Goal: Task Accomplishment & Management: Complete application form

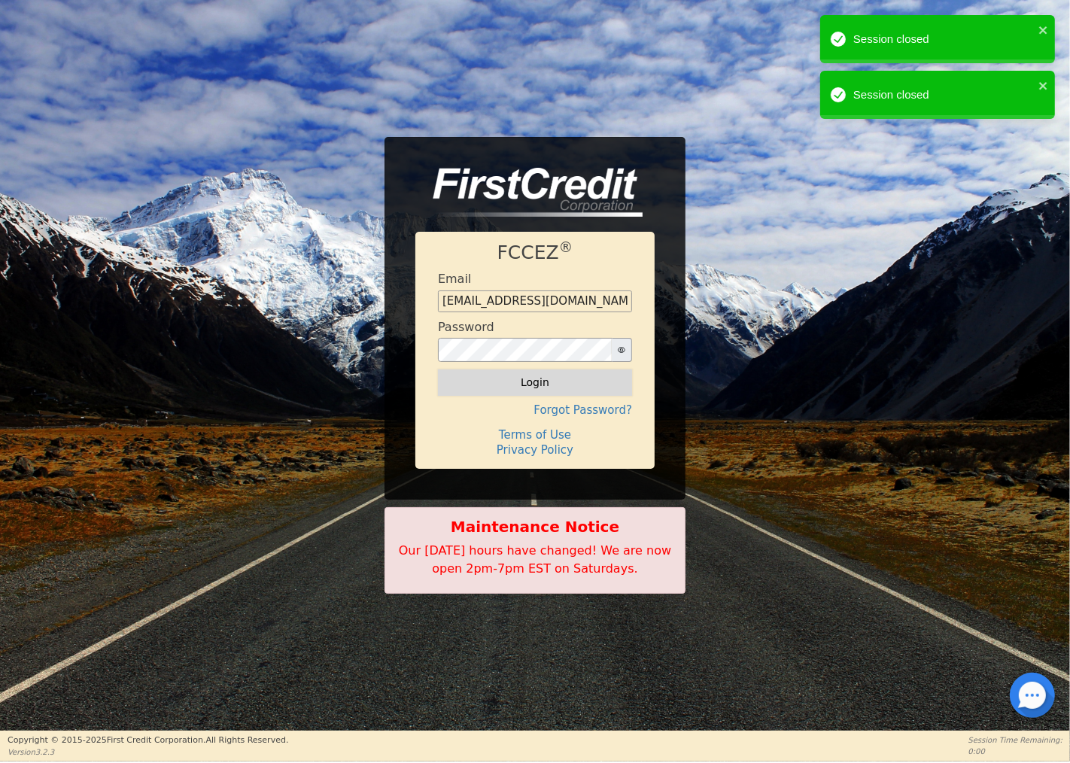
click at [530, 375] on button "Login" at bounding box center [535, 382] width 194 height 26
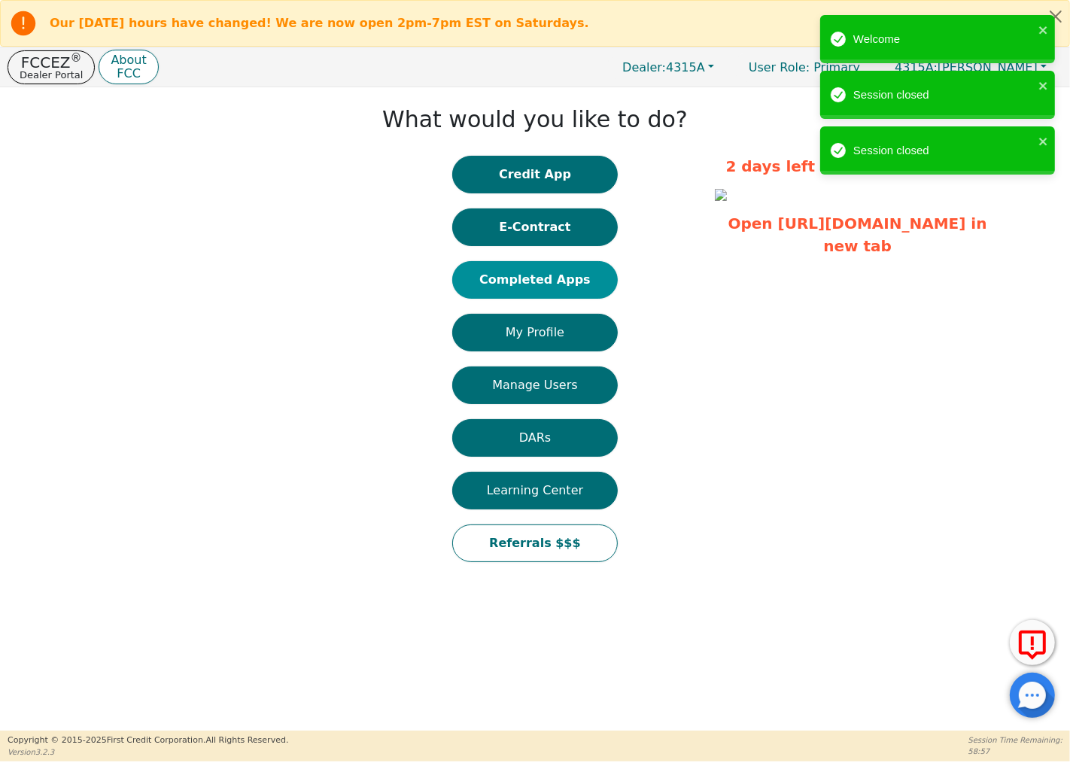
click at [568, 275] on button "Completed Apps" at bounding box center [534, 280] width 165 height 38
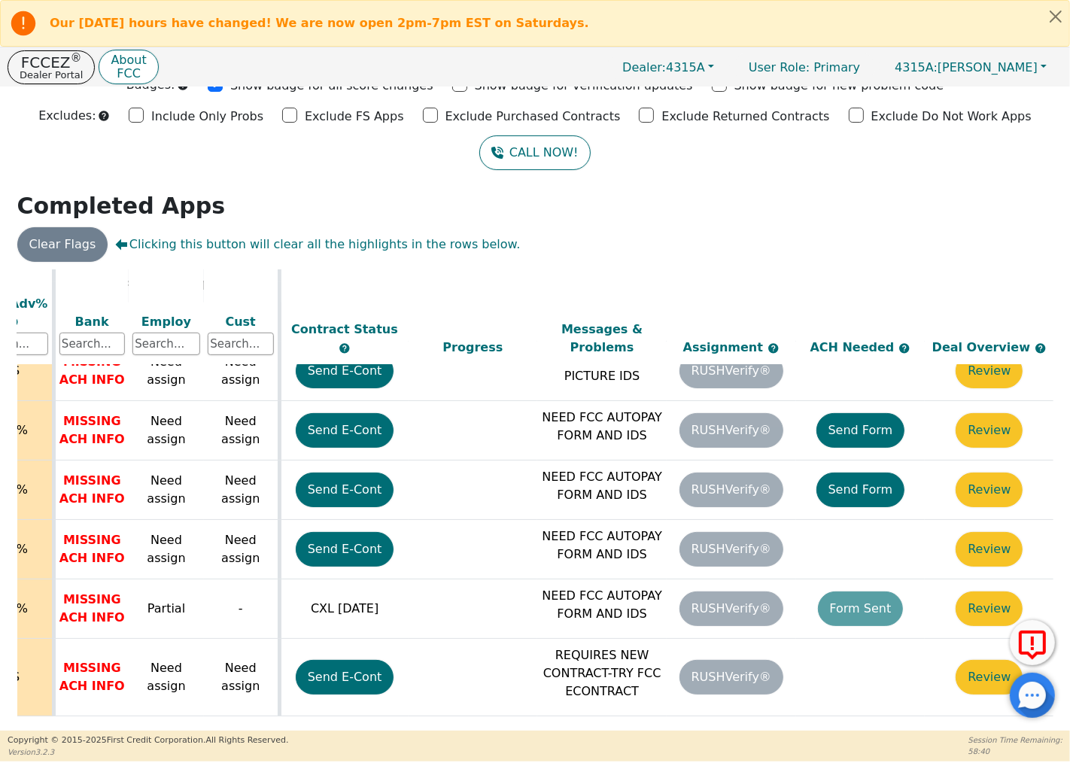
scroll to position [615, 612]
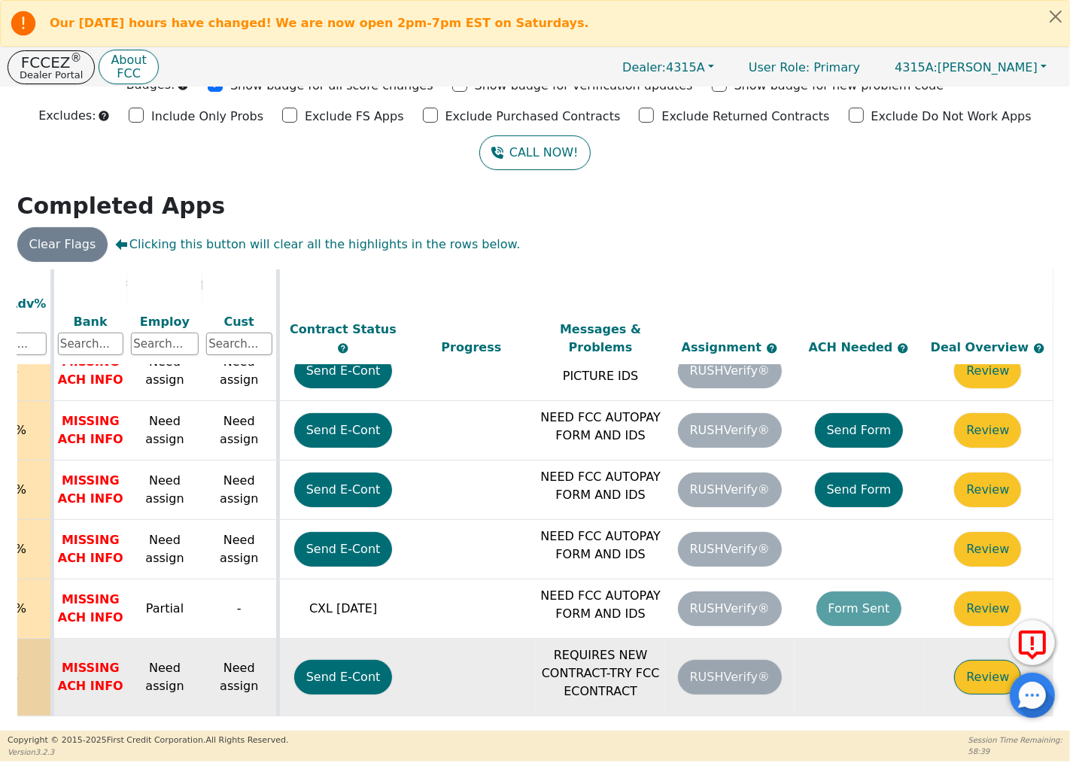
click at [980, 660] on button "Review" at bounding box center [987, 677] width 67 height 35
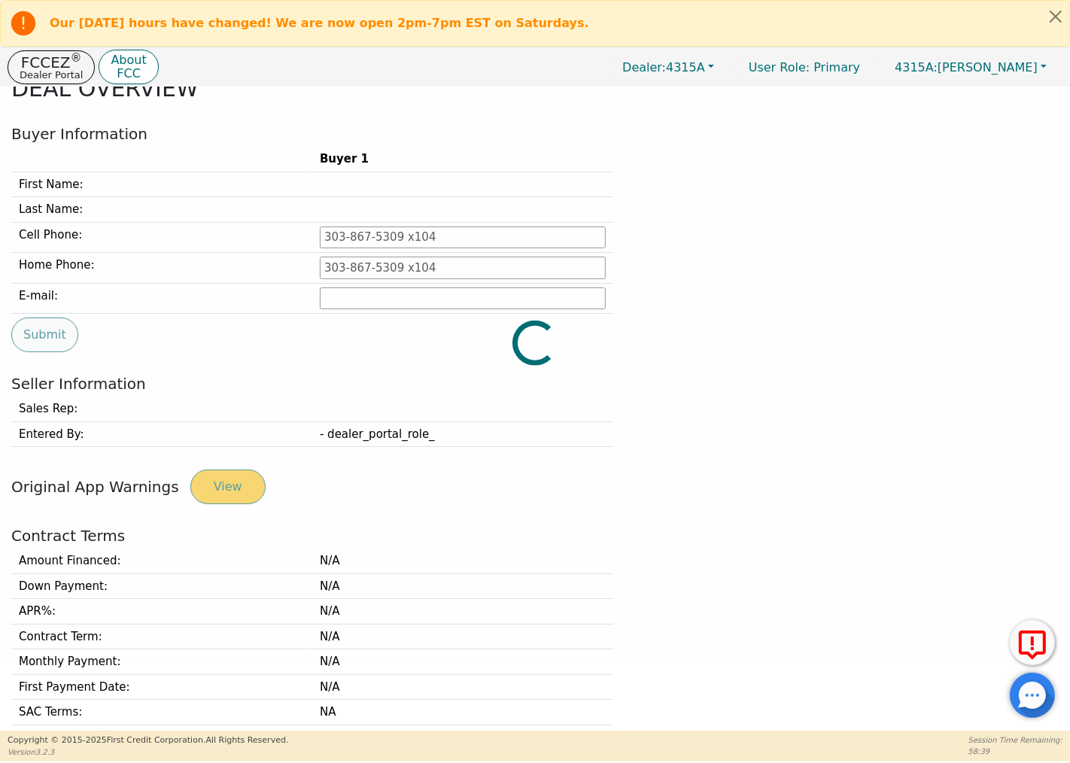
type input "[PHONE_NUMBER]"
type input "[EMAIL_ADDRESS][DOMAIN_NAME]"
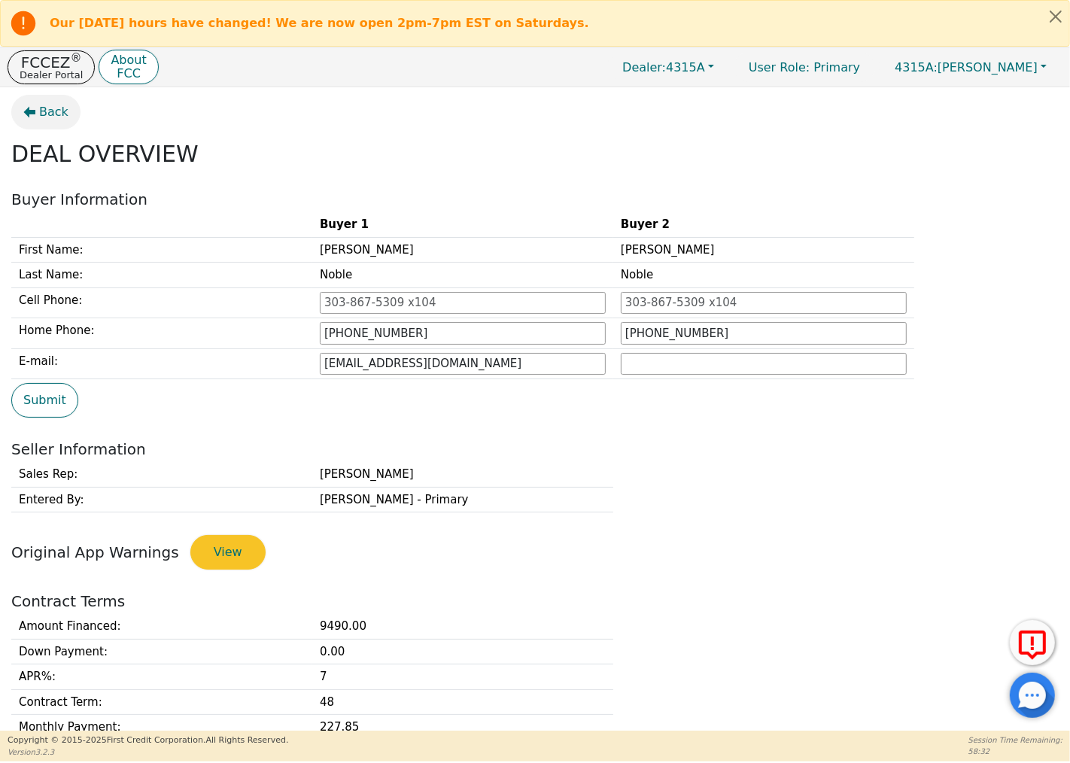
click at [28, 106] on icon "button" at bounding box center [29, 112] width 12 height 12
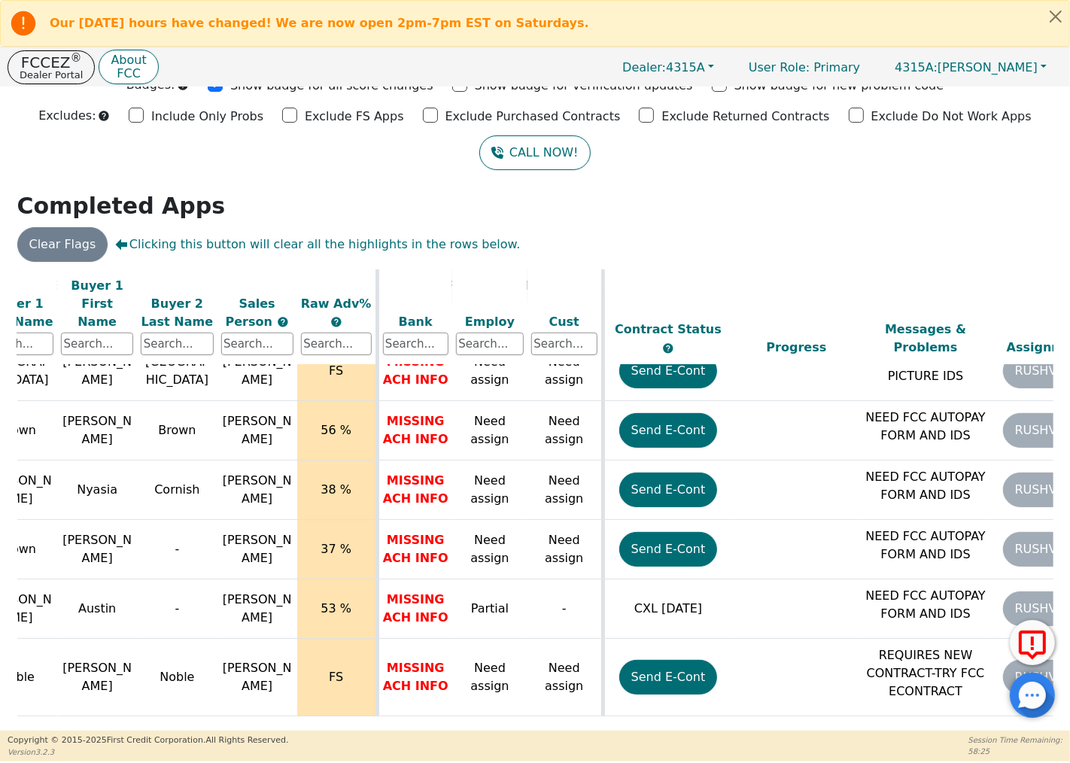
scroll to position [615, 612]
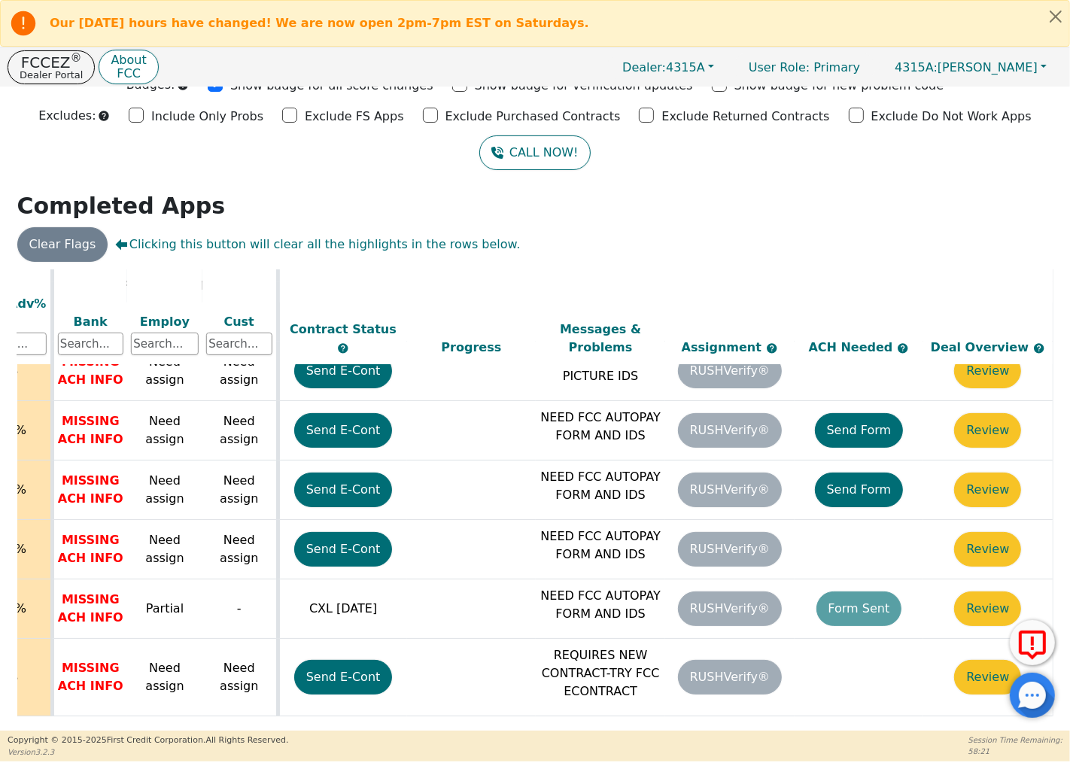
click at [310, 666] on button "Send E-Cont" at bounding box center [343, 677] width 99 height 35
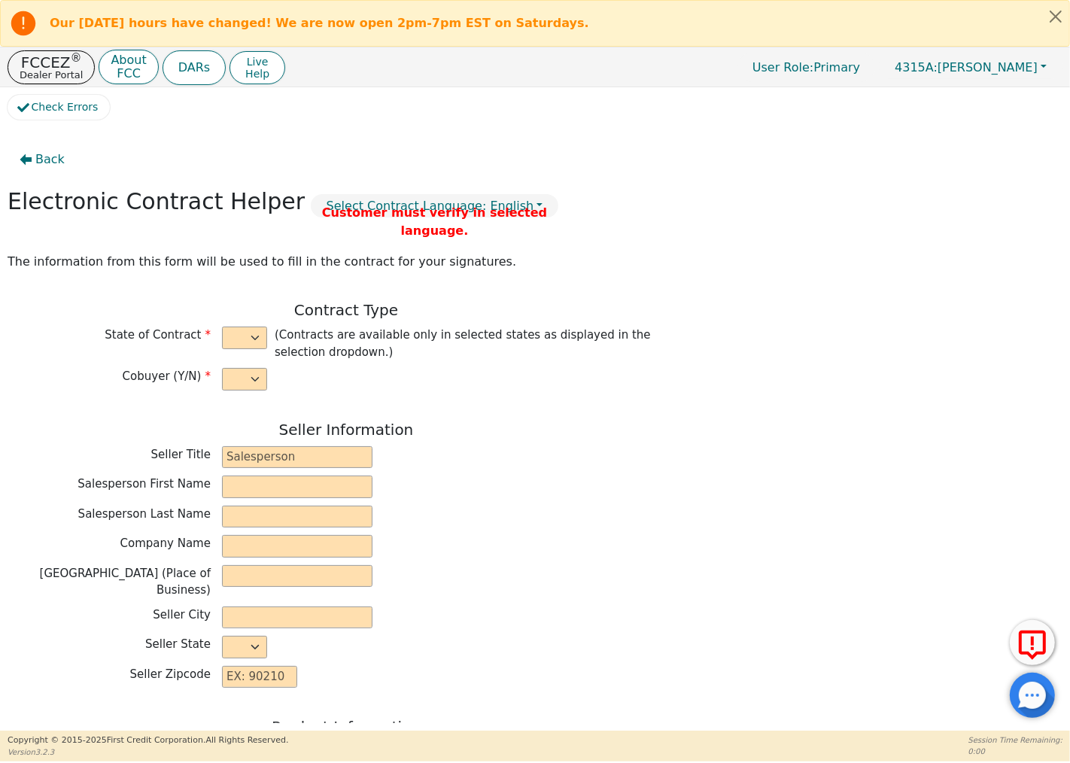
select select "y"
type input "Owner"
type input "[PERSON_NAME]"
type input "GREEN SOLUTIONS TPS INC"
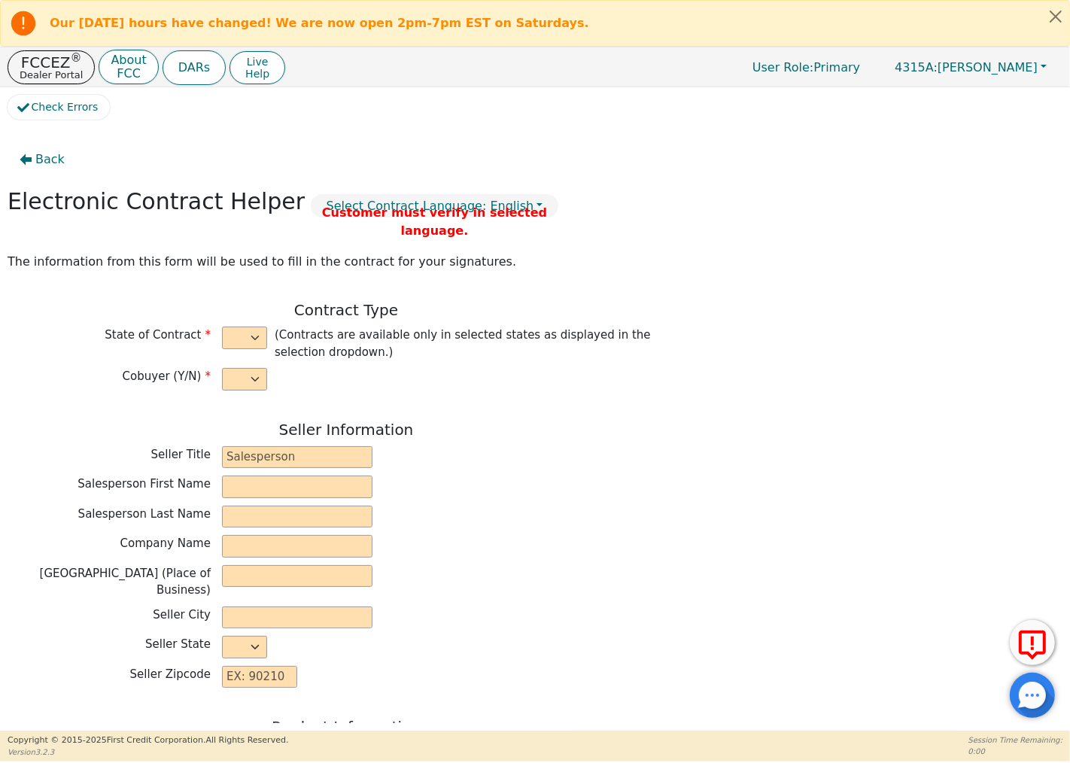
type input "[STREET_ADDRESS][PERSON_NAME]"
type input "COLUMBIA"
select select "SC"
type input "29212"
type input "[PERSON_NAME]"
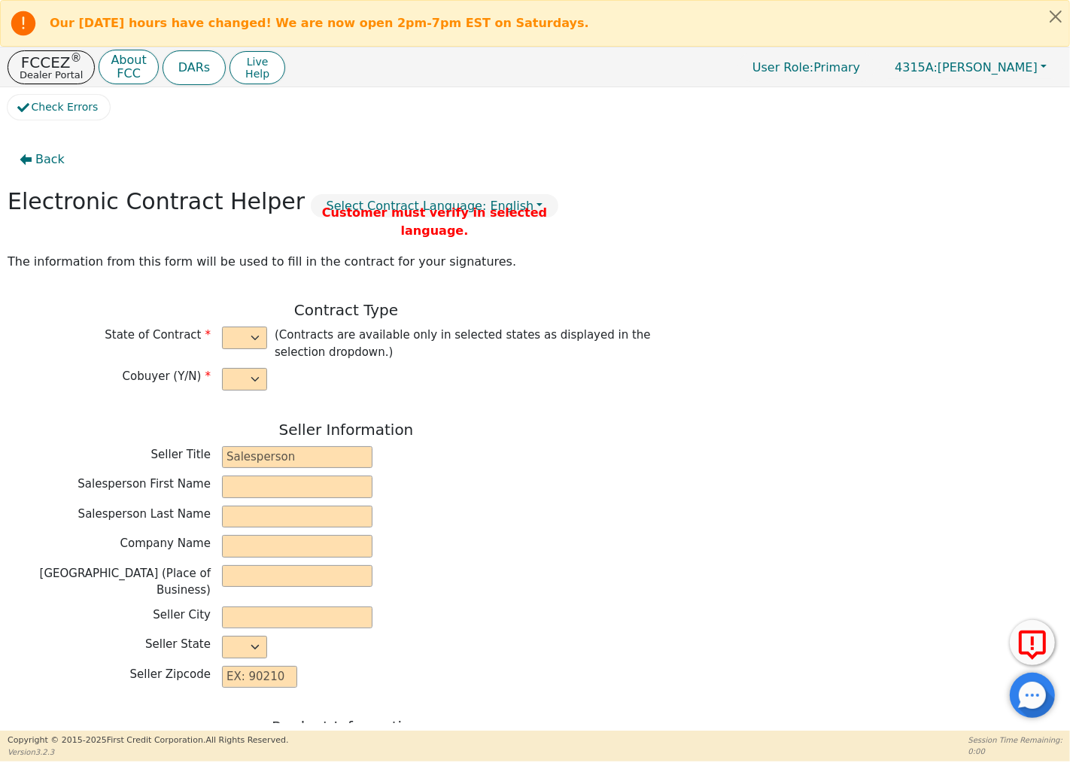
type input "Noble"
type input "[EMAIL_ADDRESS][DOMAIN_NAME]"
type input "[PERSON_NAME]"
type input "Noble"
type input "[STREET_ADDRESS][PERSON_NAME]"
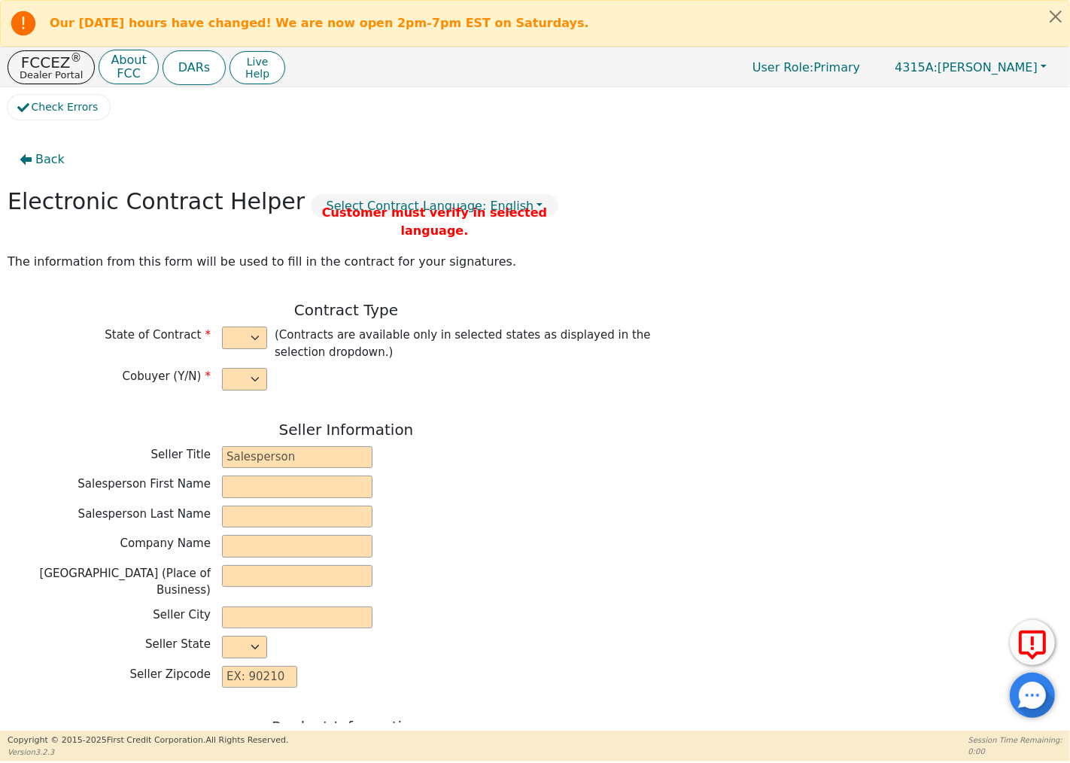
type input "Columbia"
select select "SC"
type input "29212"
type input "[DATE]"
type input "7.00"
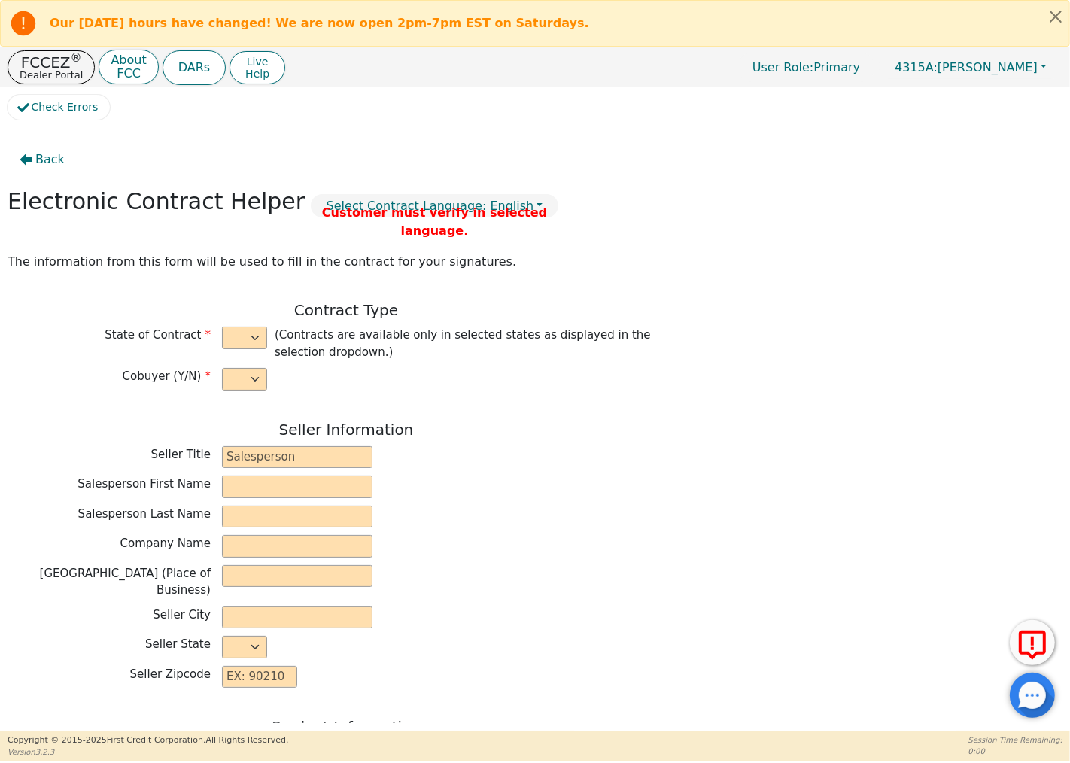
type input "[DATE]"
type input "48"
type input "0"
type input "9490.00"
type input "0.00"
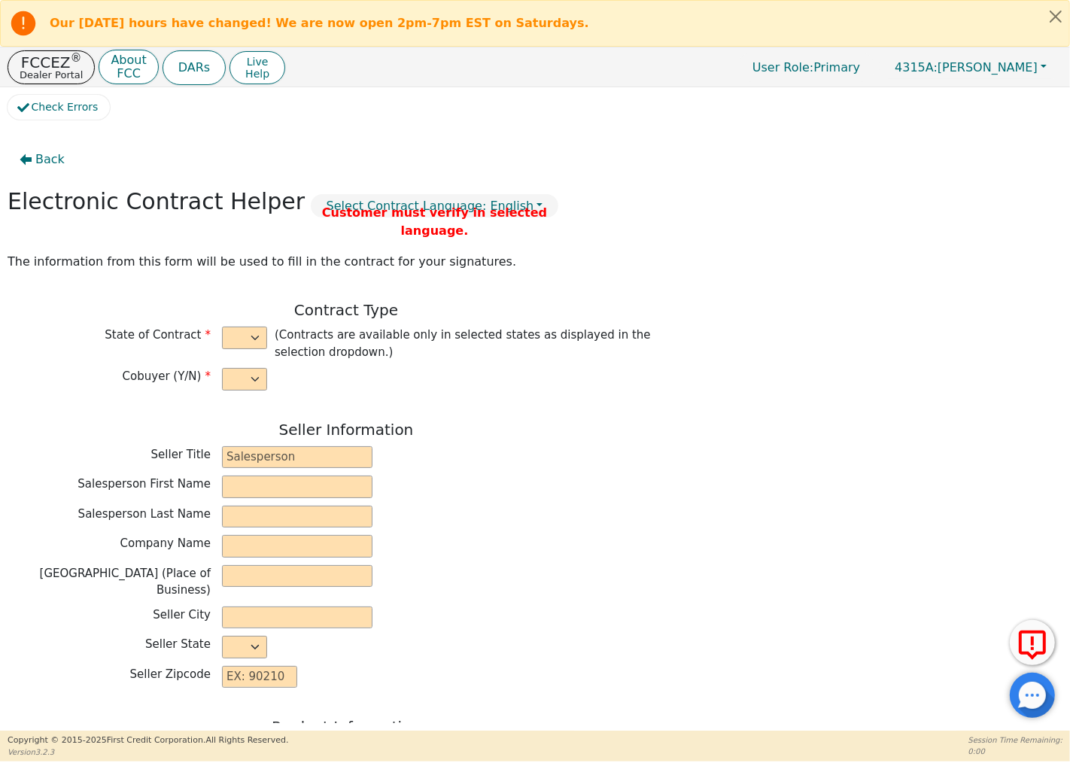
type input "9490.00"
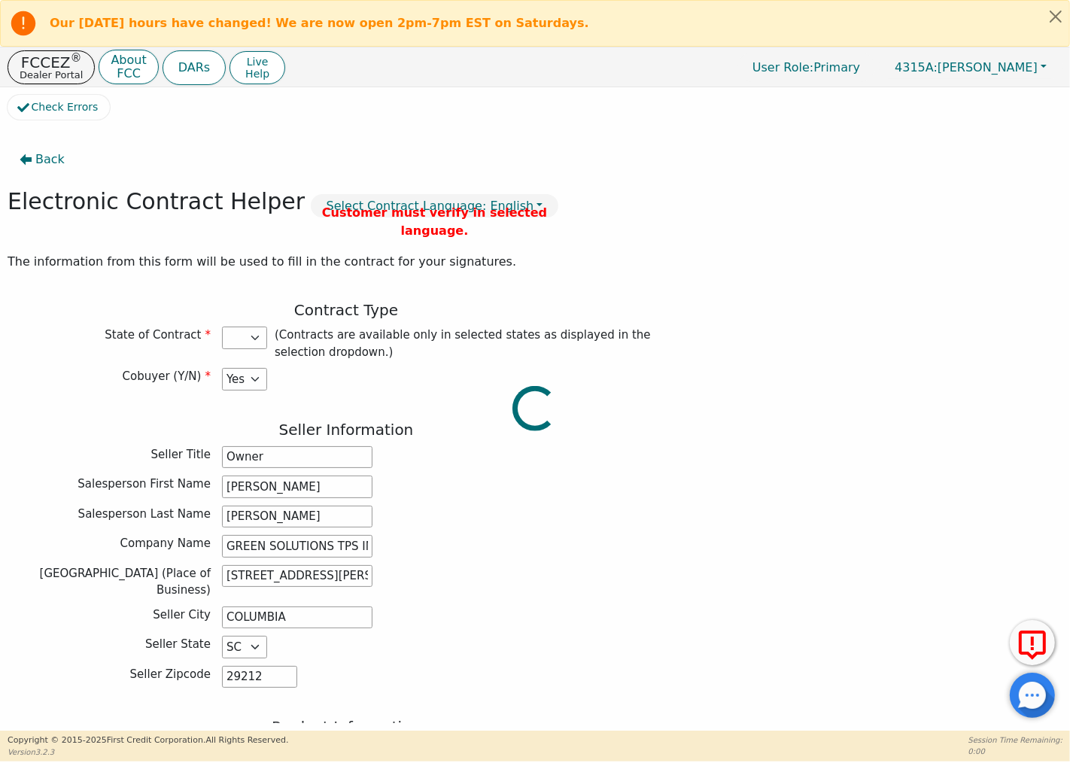
select select "SC"
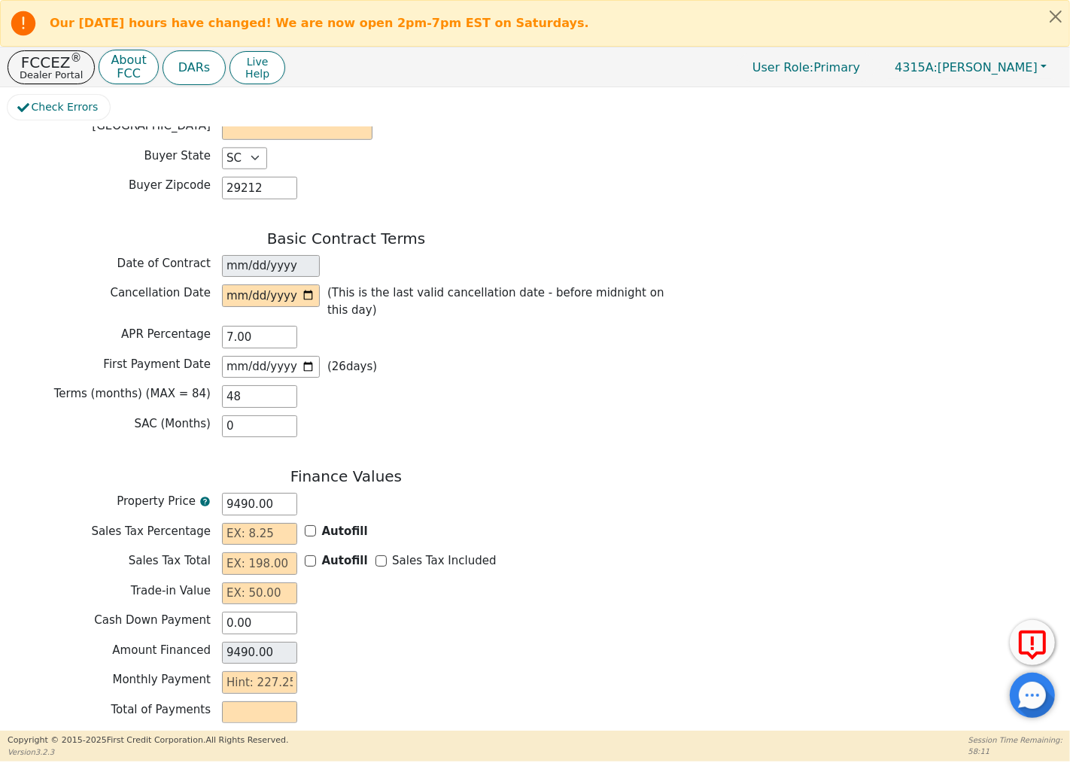
scroll to position [1146, 0]
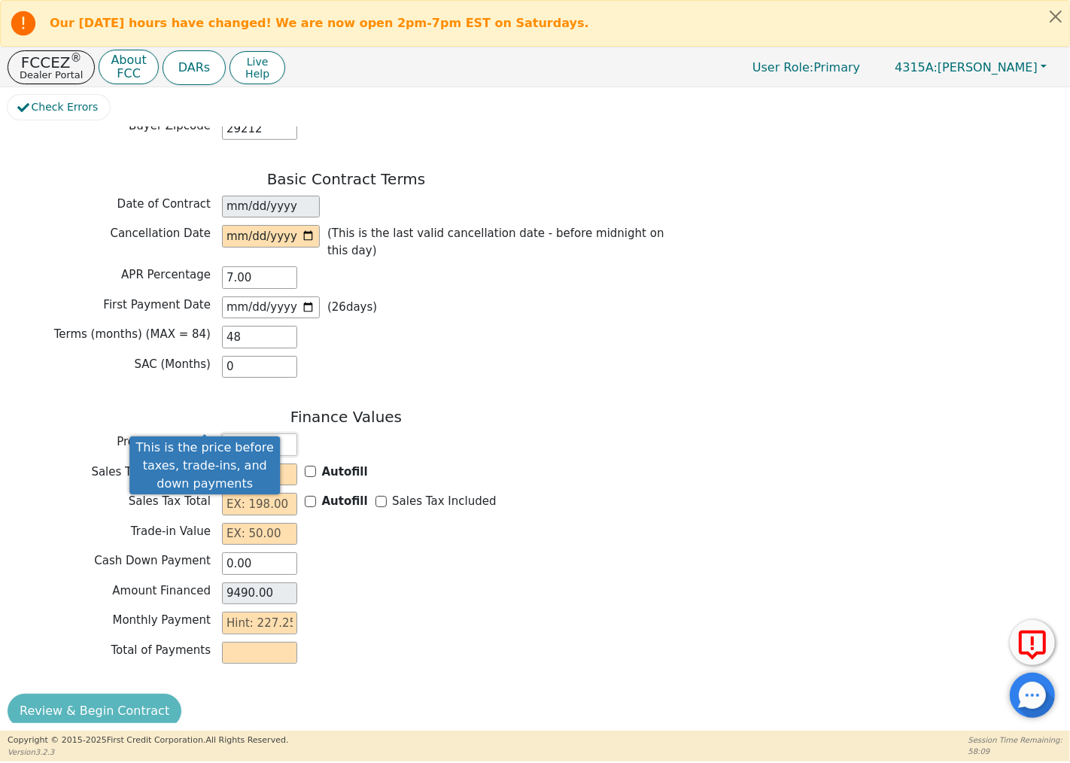
drag, startPoint x: 284, startPoint y: 426, endPoint x: 201, endPoint y: 429, distance: 83.5
click at [201, 433] on div "Property Price 9490.00" at bounding box center [346, 444] width 677 height 23
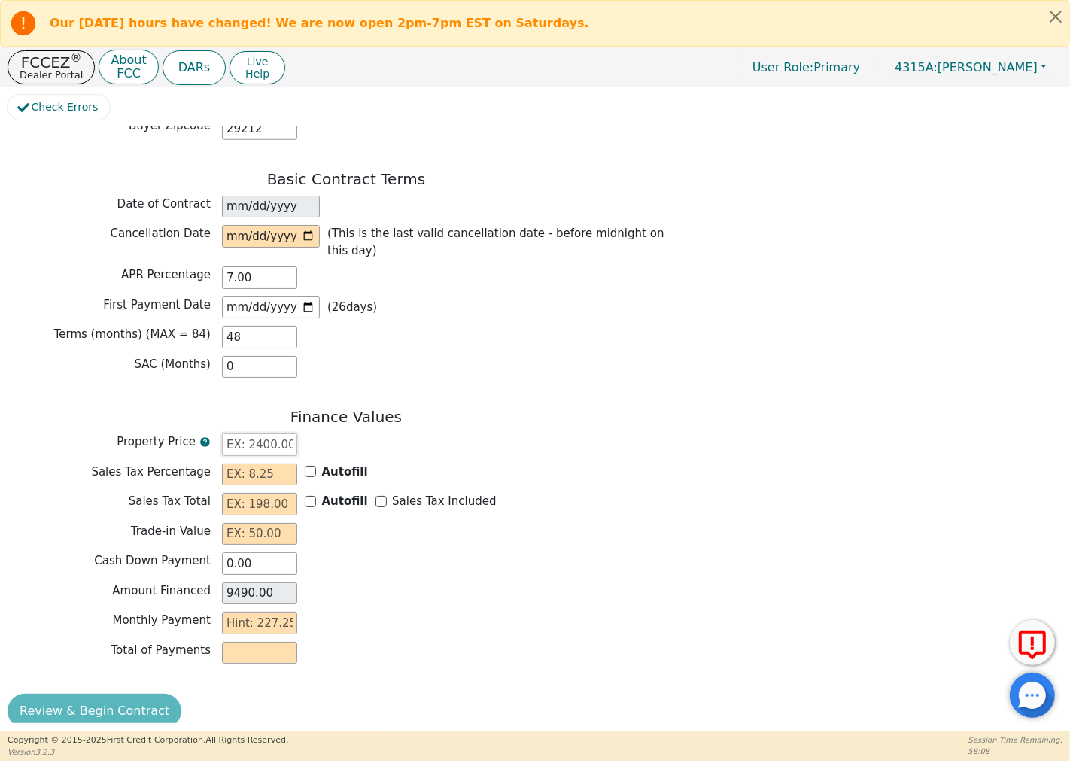
type input "0.00"
type input "9"
type input "9.00"
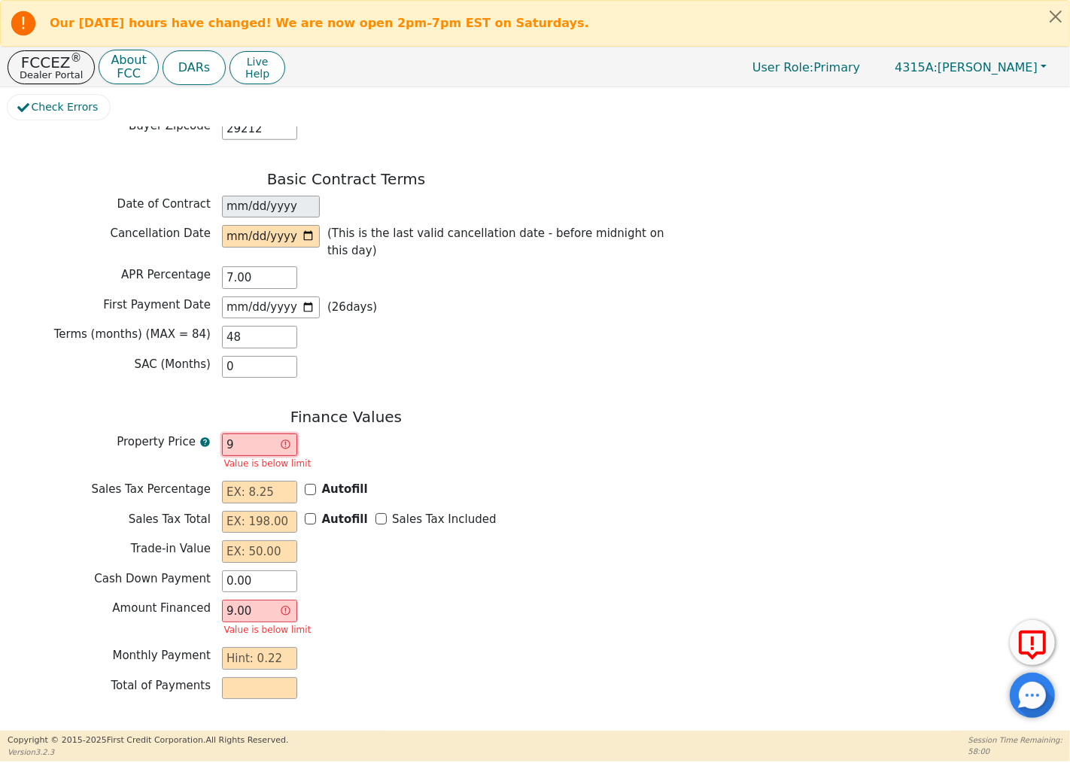
type input "90"
type input "90.00"
type input "900"
type input "900.00"
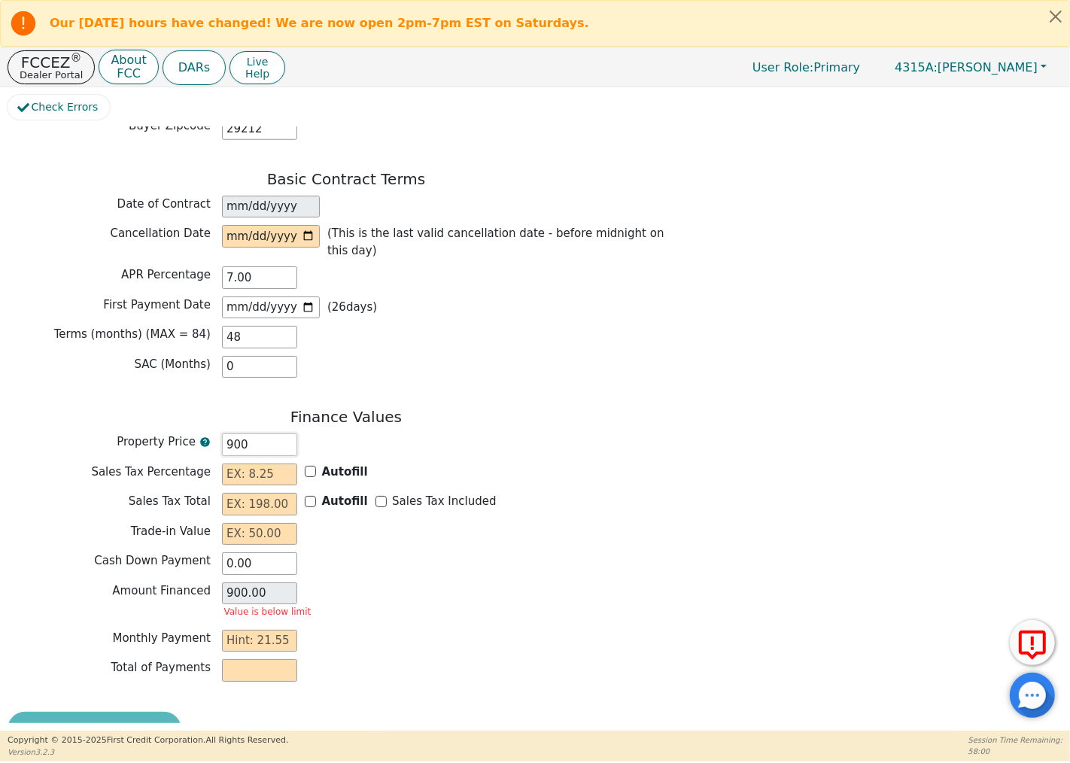
type input "9000"
type input "9000.00"
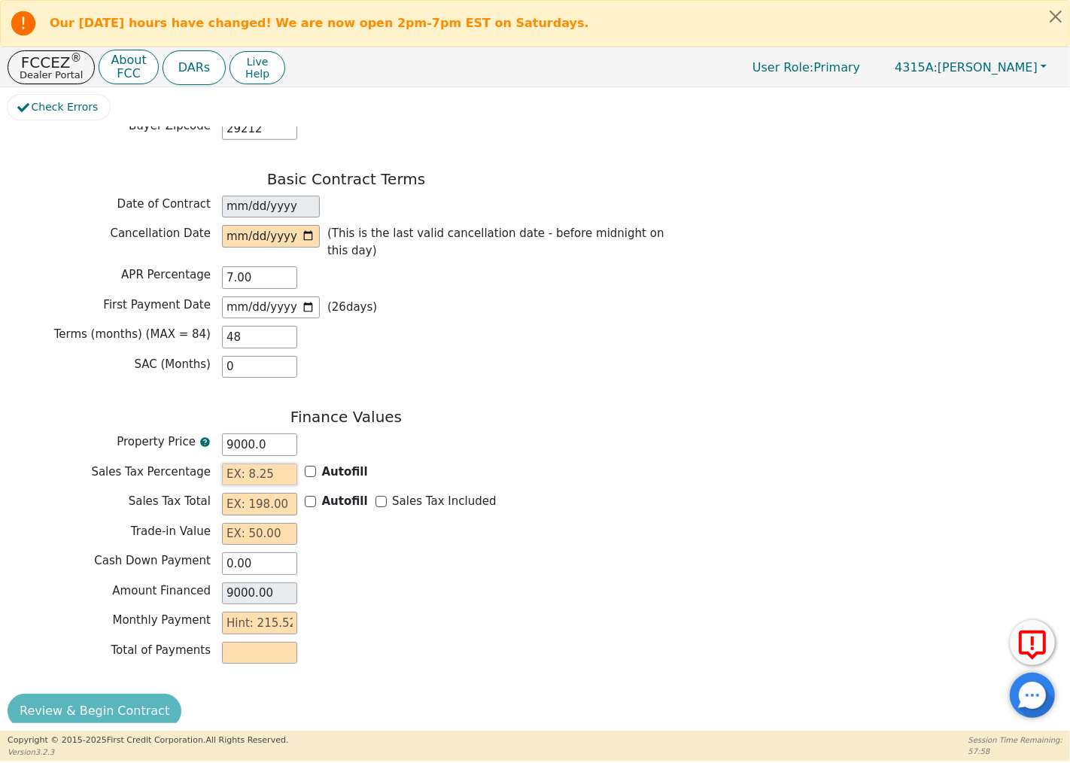
type input "9000.00"
drag, startPoint x: 252, startPoint y: 256, endPoint x: 220, endPoint y: 257, distance: 31.6
click at [220, 266] on div "APR Percentage 7.00" at bounding box center [346, 277] width 677 height 23
type input "13.50"
drag, startPoint x: 245, startPoint y: 317, endPoint x: 220, endPoint y: 316, distance: 25.6
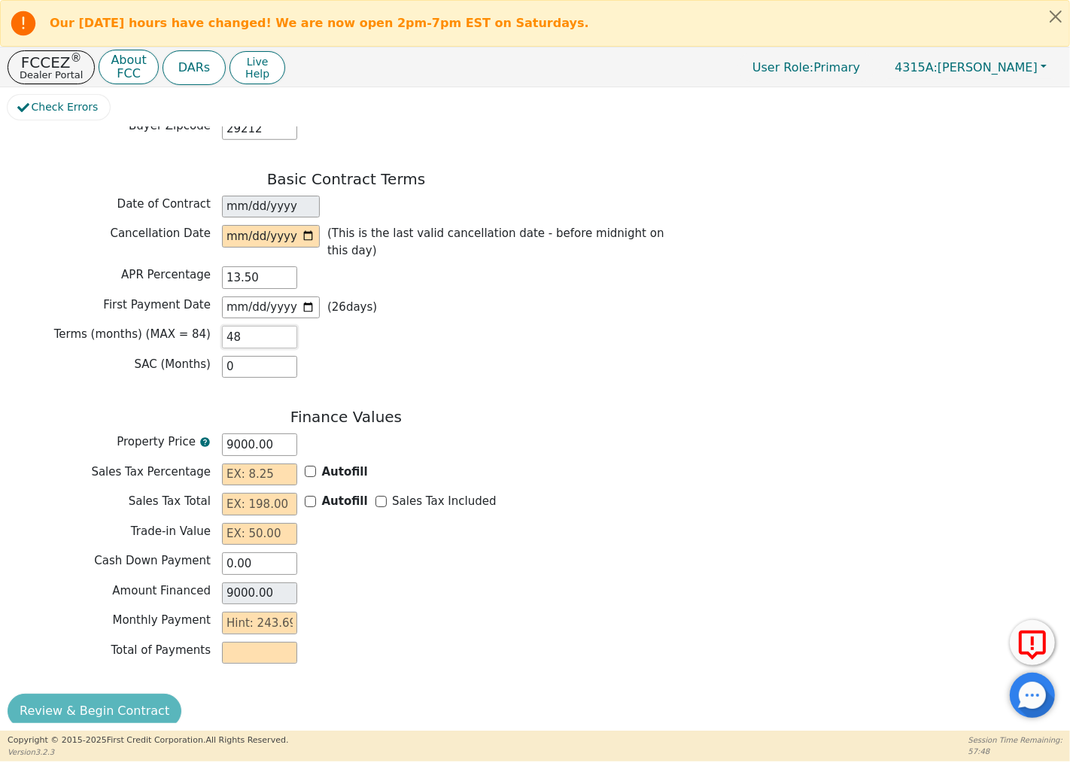
click at [220, 326] on div "Terms (months) (MAX = 84) 48" at bounding box center [346, 337] width 677 height 23
type input "8"
type input "0.00"
type input "84"
click at [267, 611] on input "text" at bounding box center [259, 622] width 75 height 23
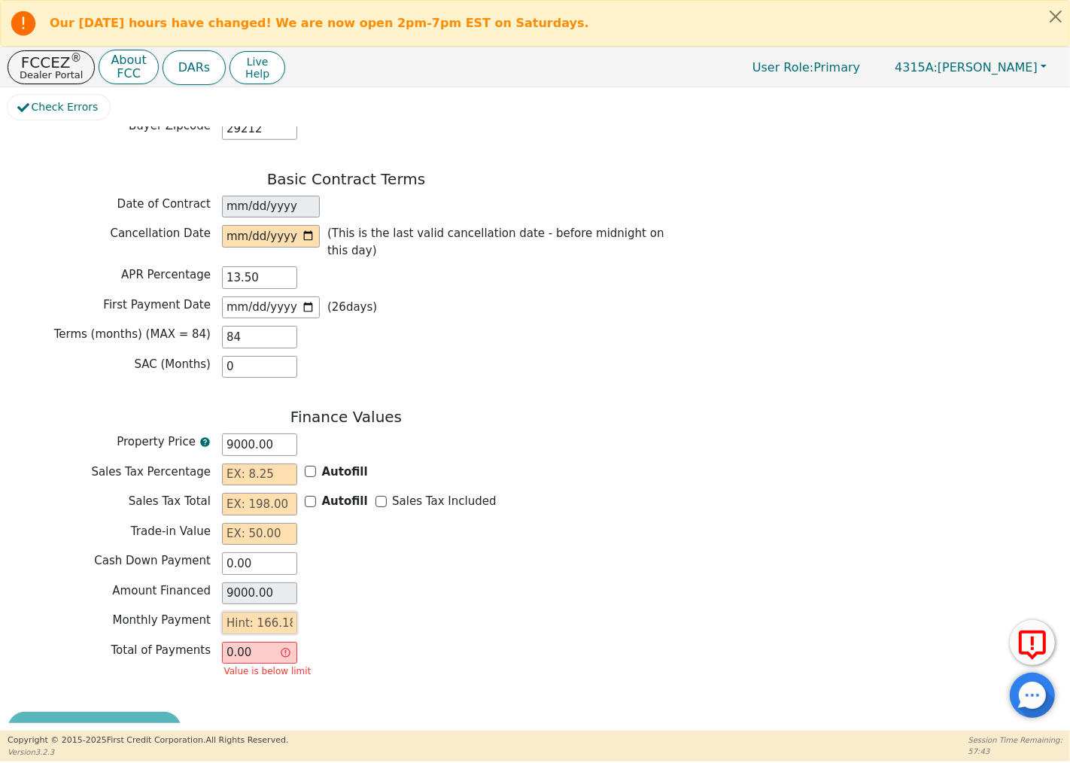
type input "1"
type input "84.00"
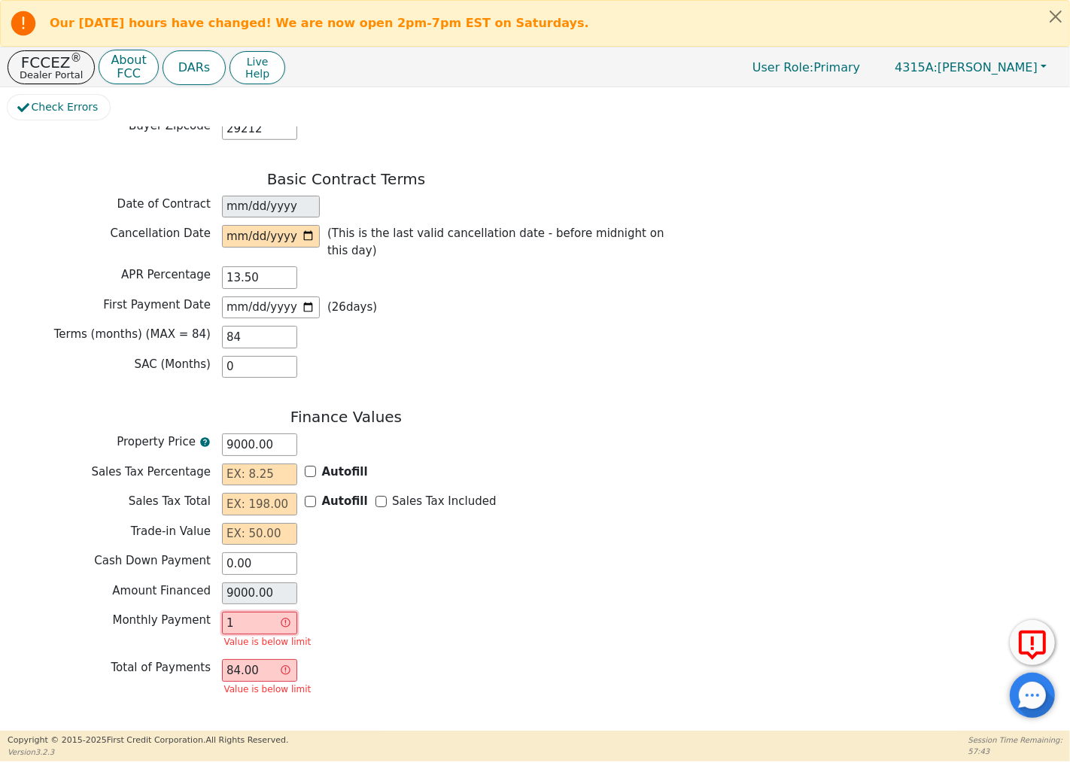
type input "16"
type input "1344.00"
type input "166"
type input "13944.00"
type input "166.1"
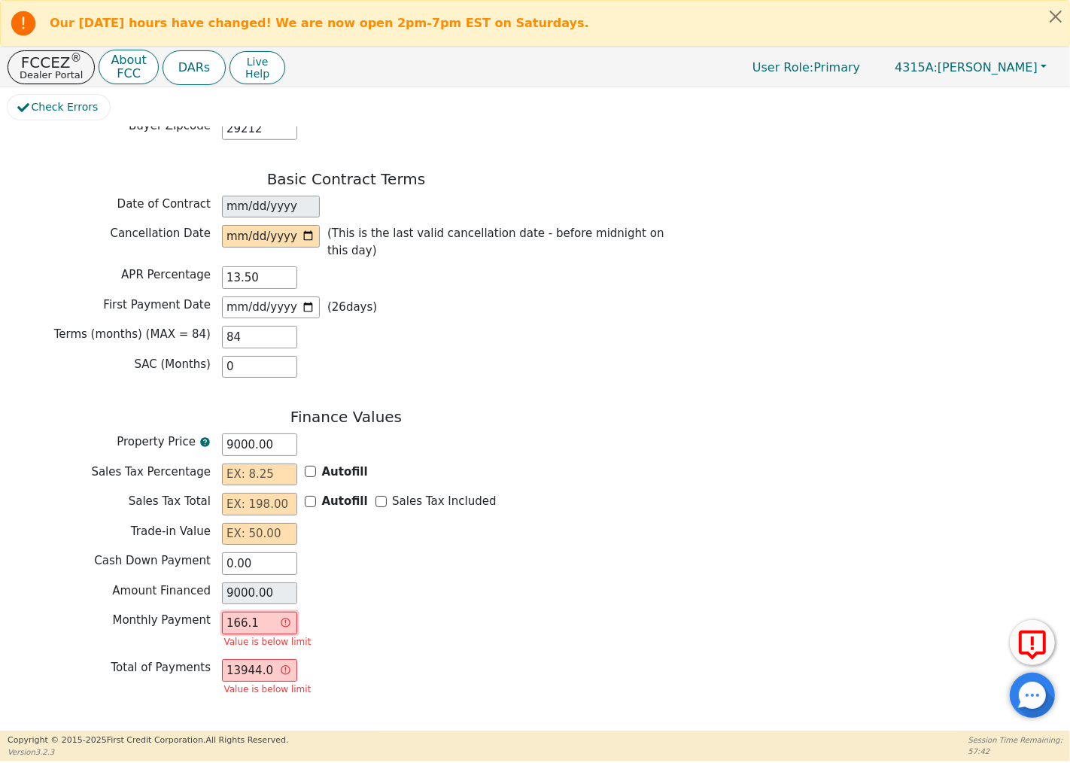
type input "13952.40"
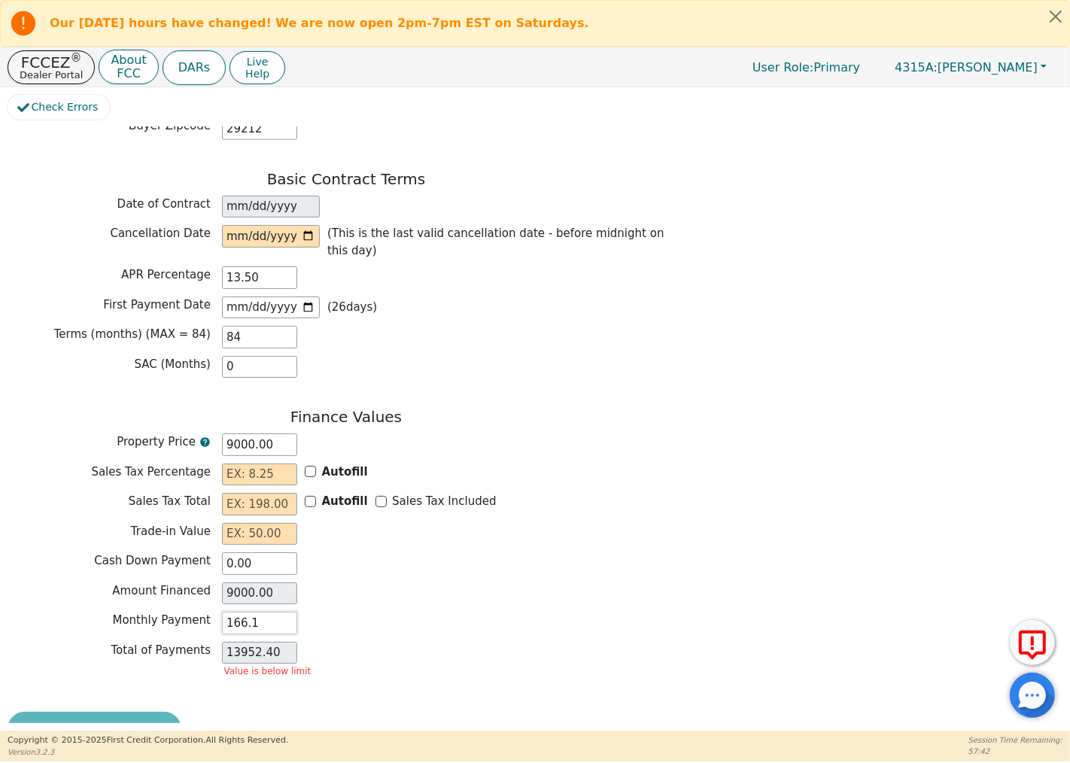
type input "166.18"
type input "13959.12"
type input "166.18"
click at [363, 642] on div "Total of Payments 13959.12" at bounding box center [346, 653] width 677 height 23
click at [265, 225] on input "date" at bounding box center [271, 236] width 98 height 23
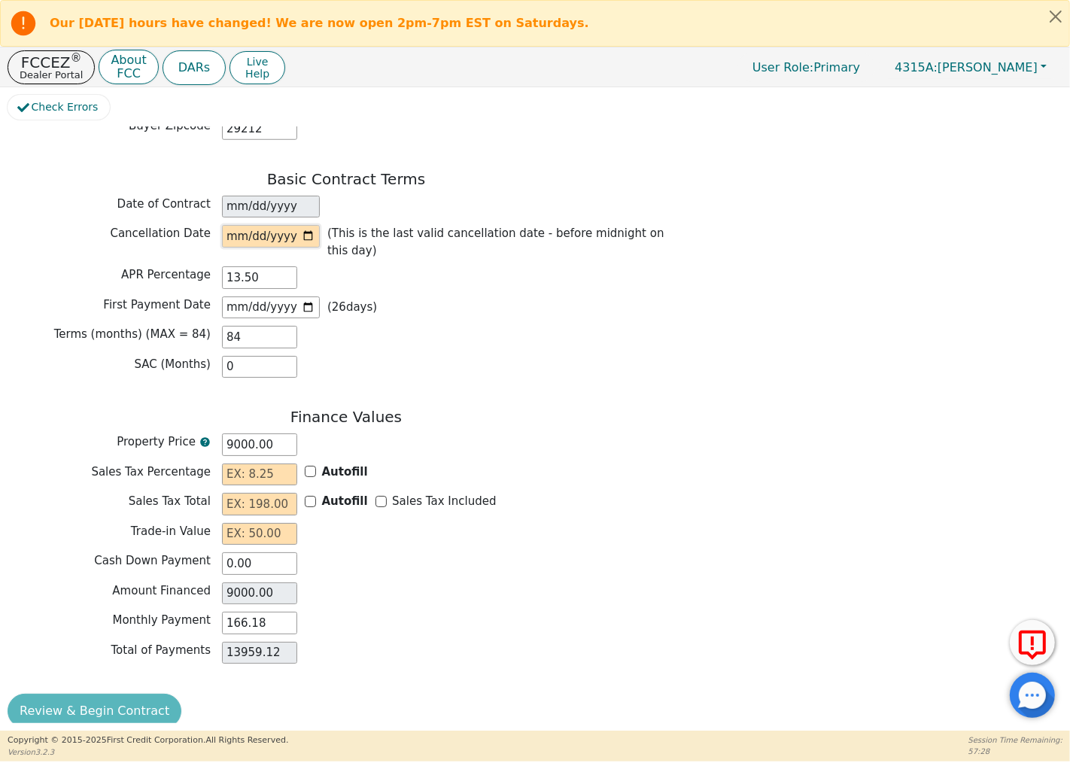
click at [231, 229] on input "date" at bounding box center [271, 236] width 98 height 23
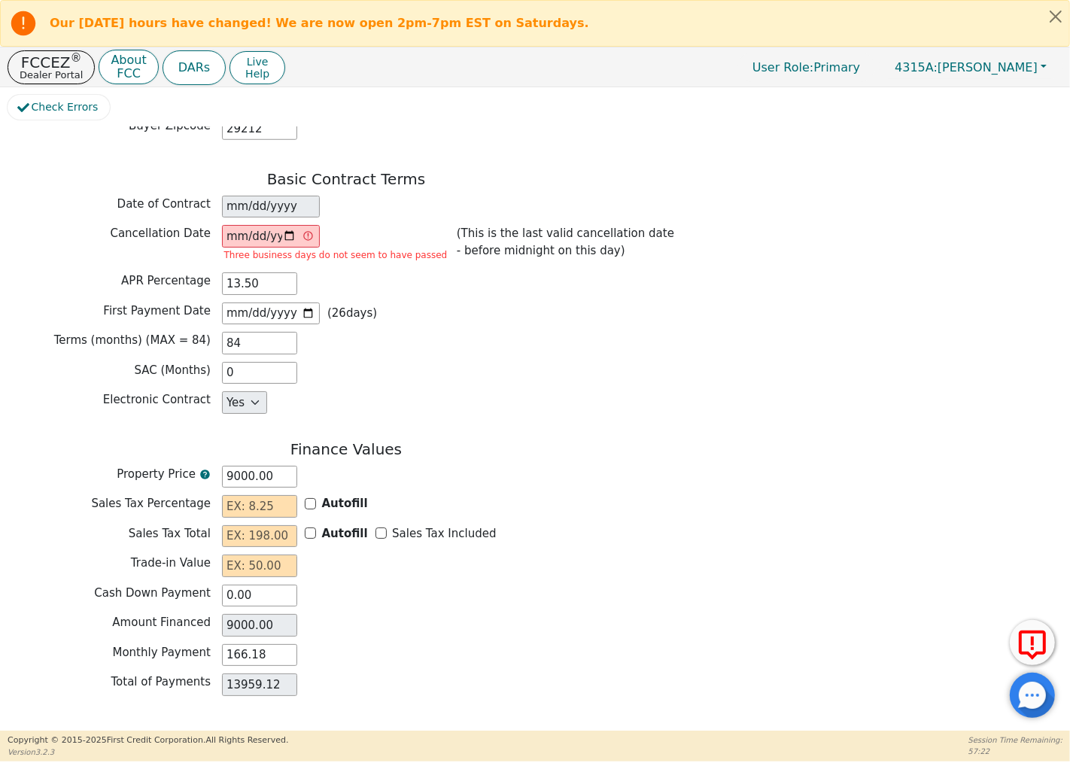
click at [605, 381] on div "SAC (Months) 0" at bounding box center [346, 375] width 677 height 26
click at [286, 228] on input "[DATE]" at bounding box center [271, 236] width 98 height 23
type input "[DATE]"
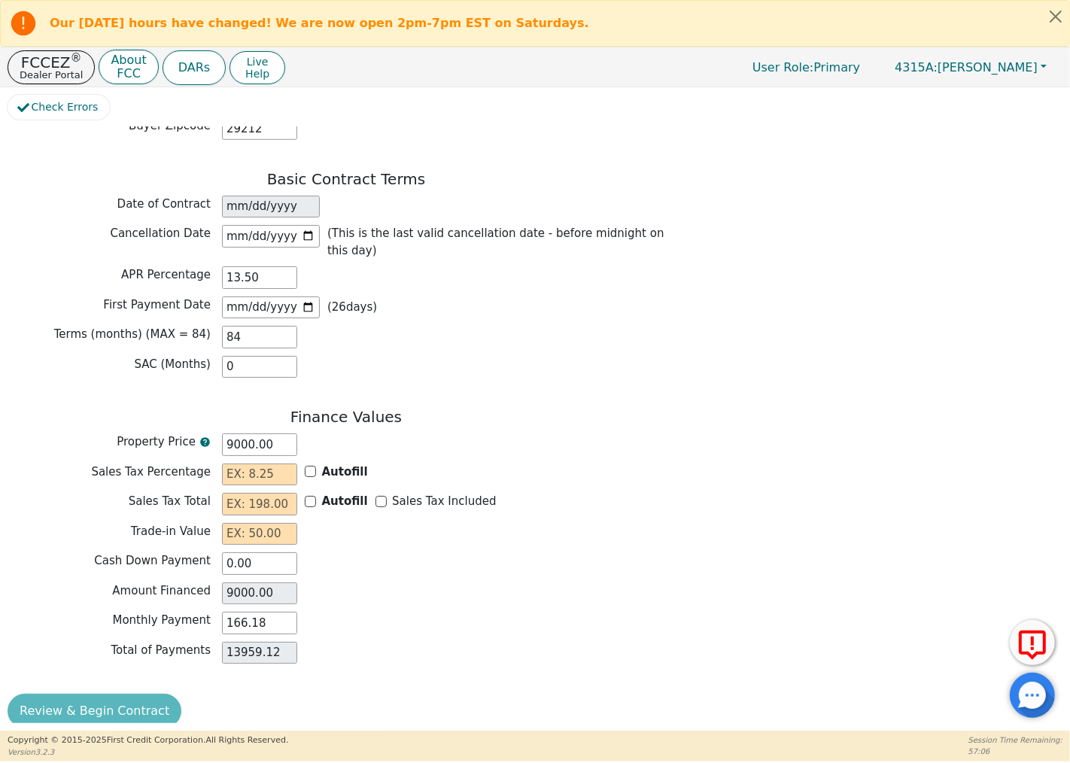
click at [111, 693] on div "Review & Begin Contract" at bounding box center [346, 710] width 677 height 35
click at [252, 463] on input "text" at bounding box center [259, 474] width 75 height 23
type input "0.00"
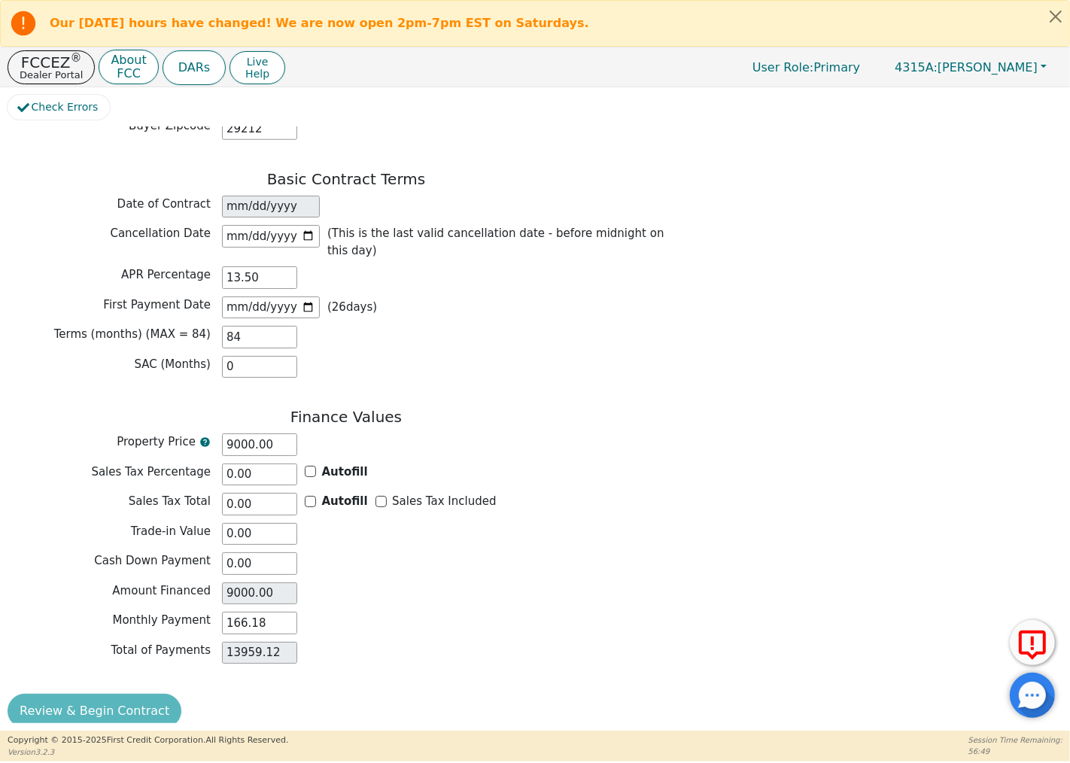
click at [71, 696] on div "Review & Begin Contract" at bounding box center [346, 710] width 677 height 35
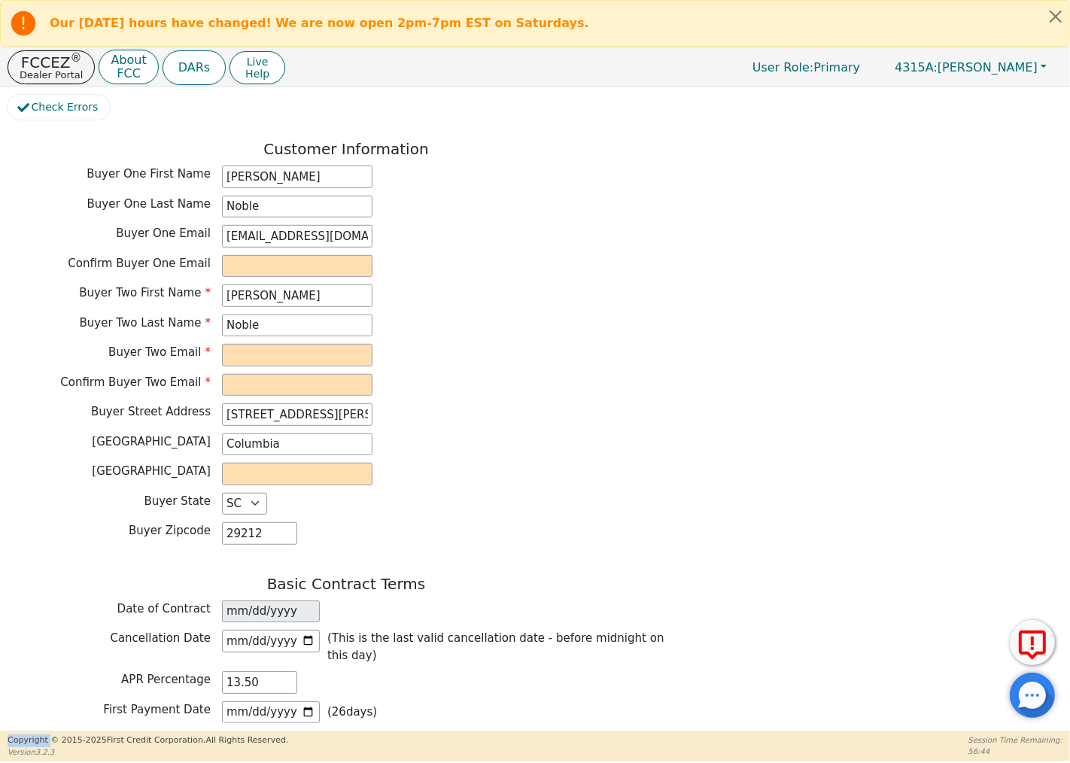
scroll to position [644, 0]
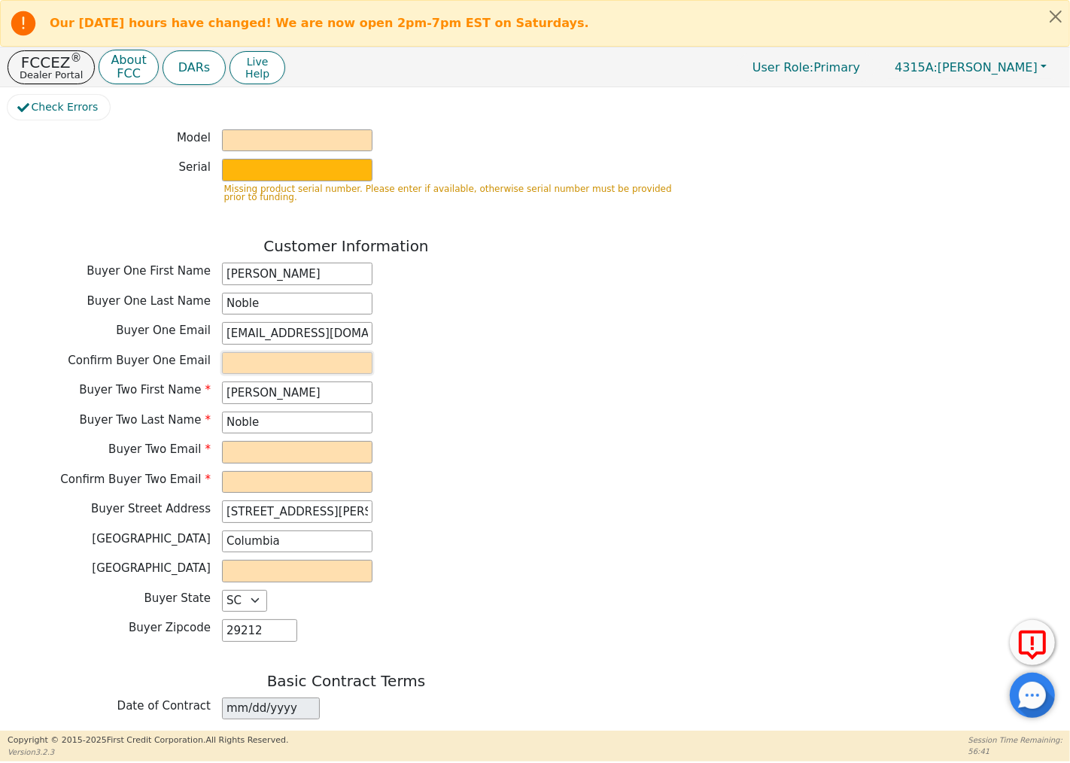
click at [272, 354] on input "email" at bounding box center [297, 363] width 150 height 23
type input "[EMAIL_ADDRESS][DOMAIN_NAME]"
click at [245, 442] on input "email" at bounding box center [297, 452] width 150 height 23
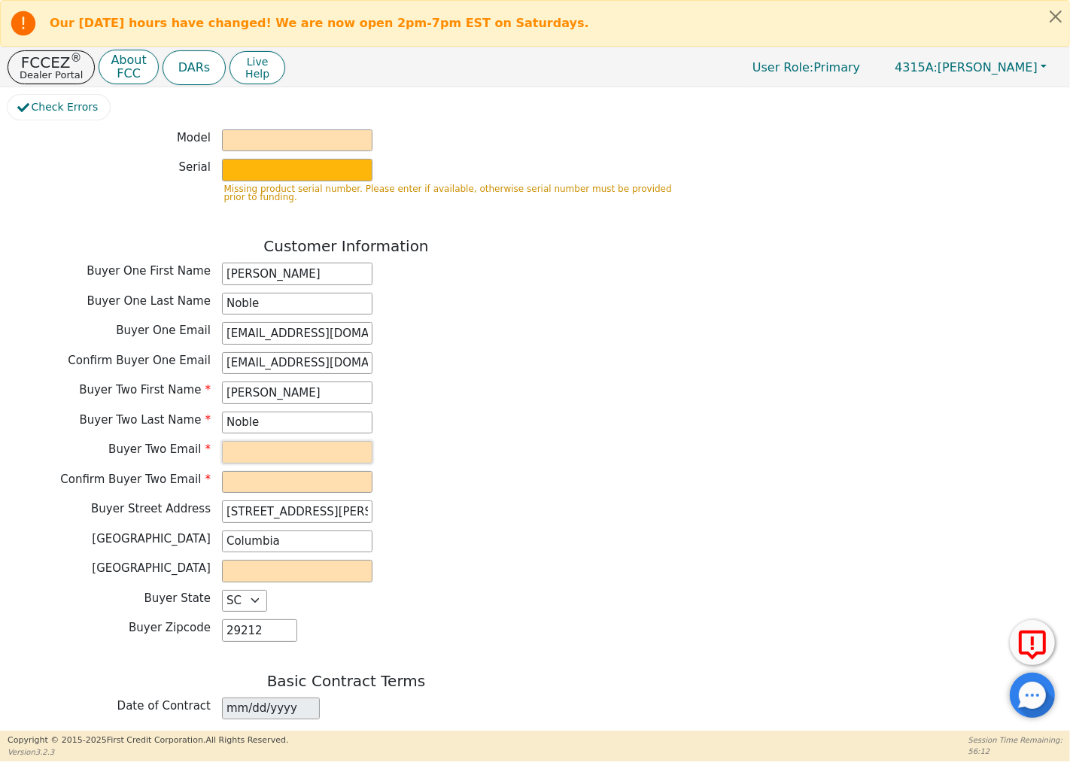
type input "N"
click at [369, 442] on input "[EMAIL_ADDRESS][DOMAIN_NAME]" at bounding box center [297, 452] width 150 height 23
drag, startPoint x: 367, startPoint y: 442, endPoint x: 187, endPoint y: 440, distance: 180.5
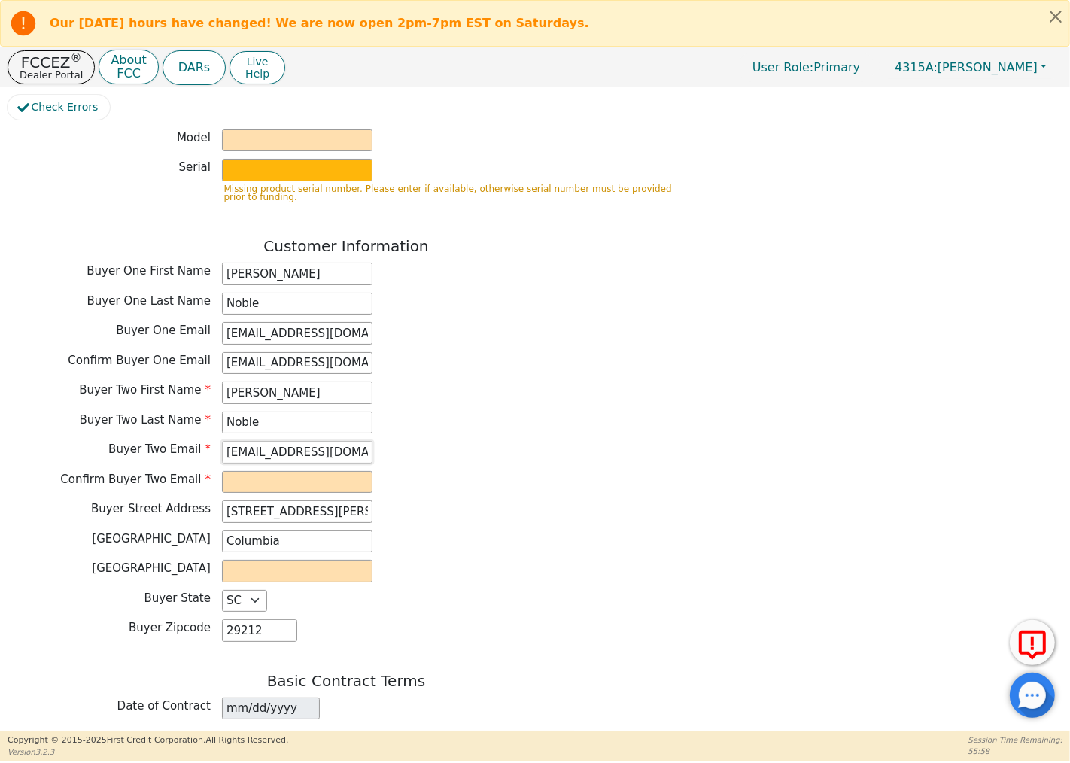
click at [187, 441] on div "Buyer Two Email [EMAIL_ADDRESS][DOMAIN_NAME]" at bounding box center [346, 452] width 677 height 23
type input "[EMAIL_ADDRESS][DOMAIN_NAME]"
click at [260, 479] on input "email" at bounding box center [297, 482] width 150 height 23
paste input "[EMAIL_ADDRESS][DOMAIN_NAME]"
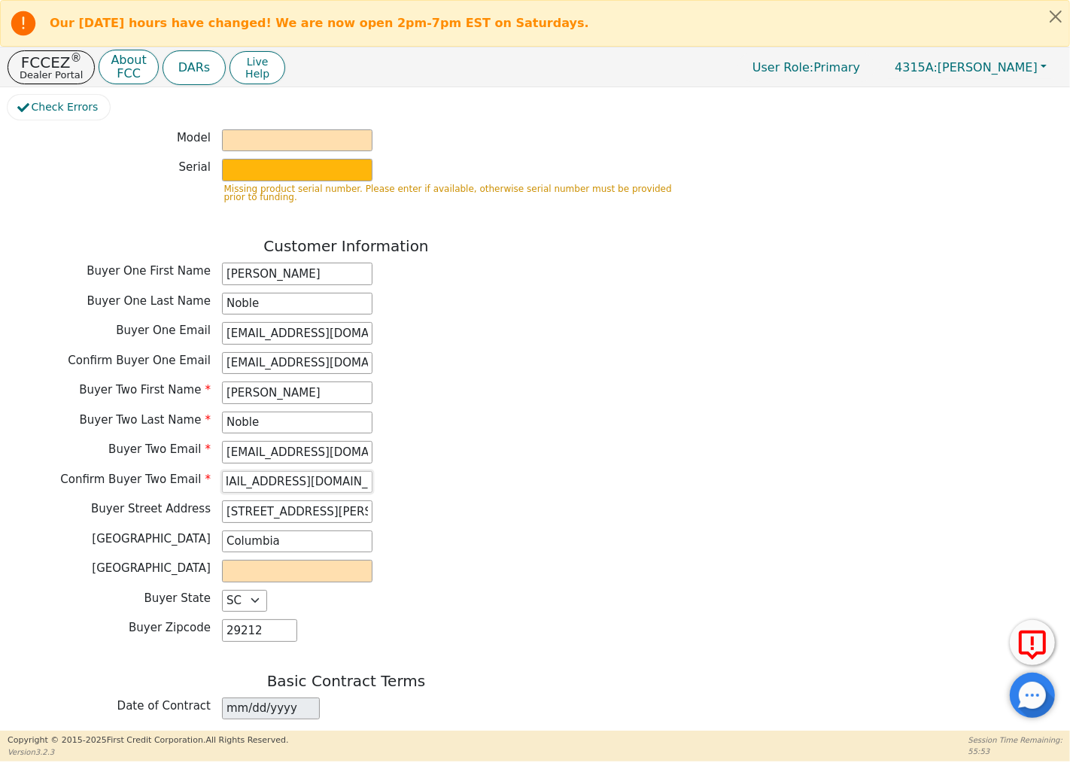
type input "[EMAIL_ADDRESS][DOMAIN_NAME]"
click at [281, 566] on input "text" at bounding box center [297, 571] width 150 height 23
type input "[US_STATE]"
type input "[STREET_ADDRESS][PERSON_NAME]"
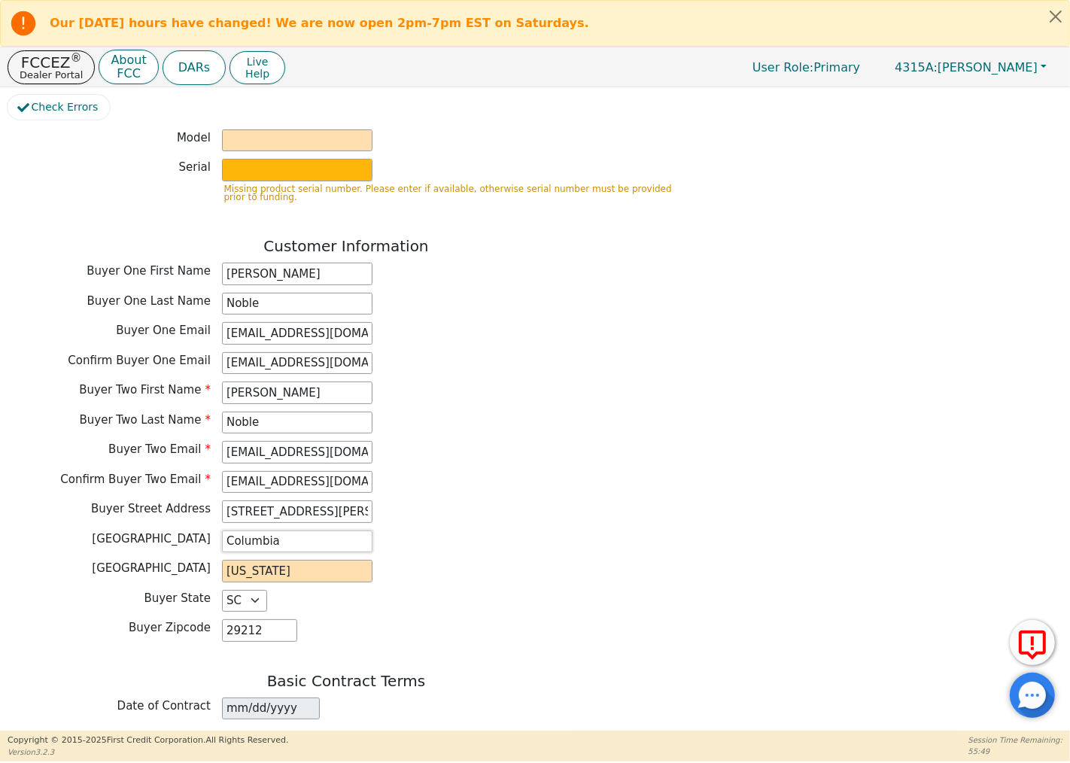
type input "COLUMBIA"
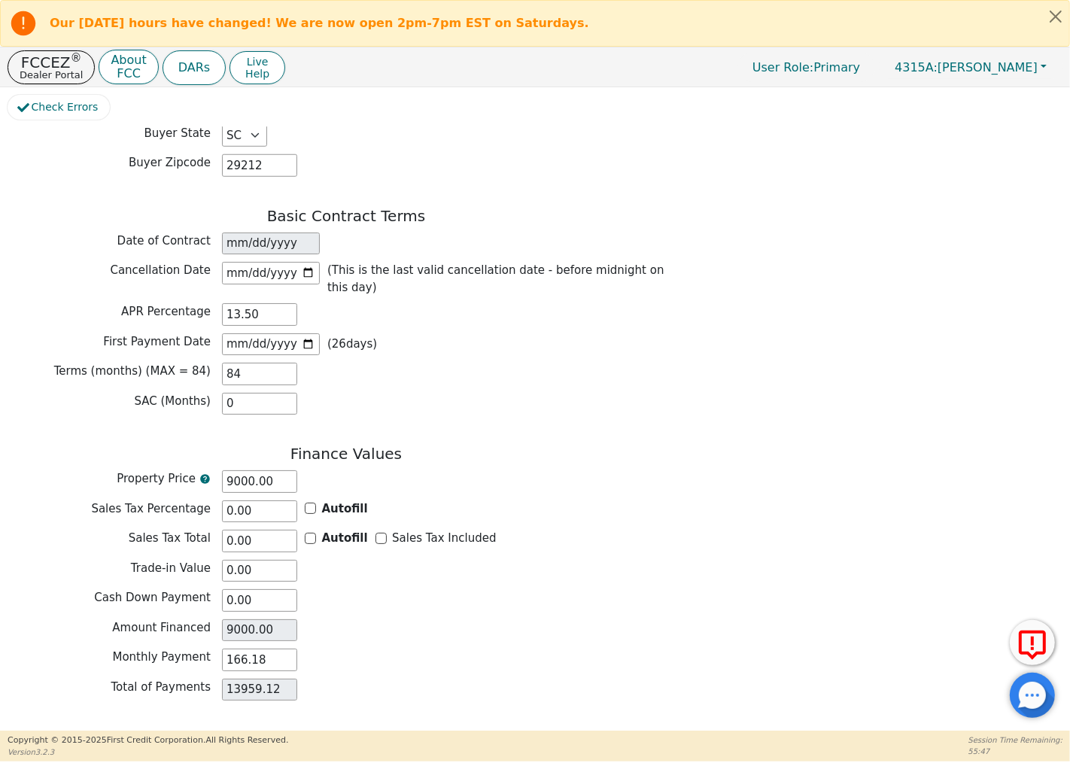
scroll to position [1146, 0]
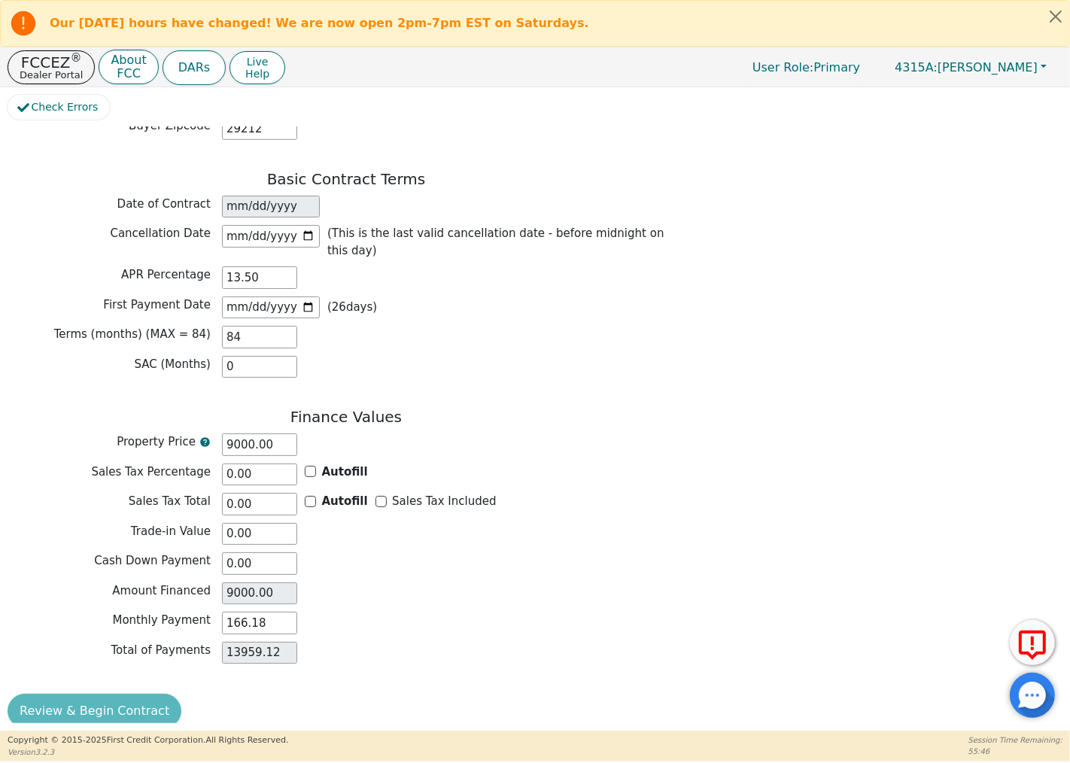
click at [117, 700] on div "Review & Begin Contract" at bounding box center [346, 710] width 677 height 35
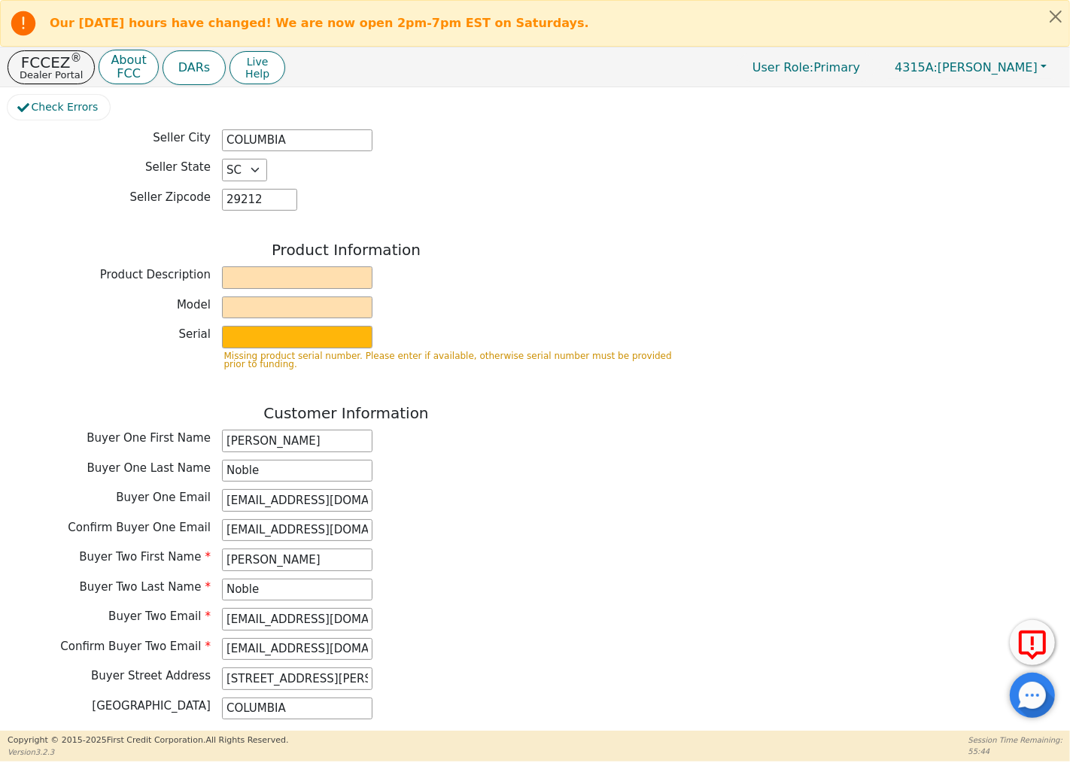
scroll to position [393, 0]
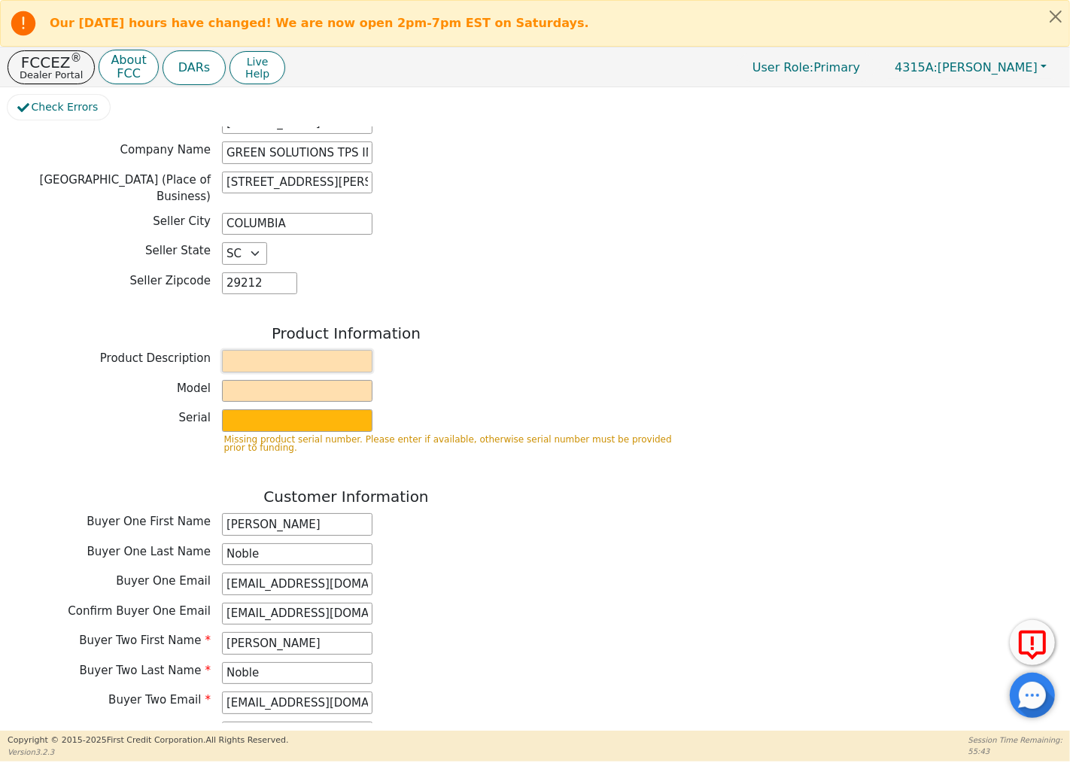
click at [291, 350] on input "text" at bounding box center [297, 361] width 150 height 23
type input "GREEN SOLUTIONS TPS INC"
click at [283, 381] on input "text" at bounding box center [297, 391] width 150 height 23
type input "E-5"
click at [258, 418] on input "text" at bounding box center [297, 420] width 150 height 23
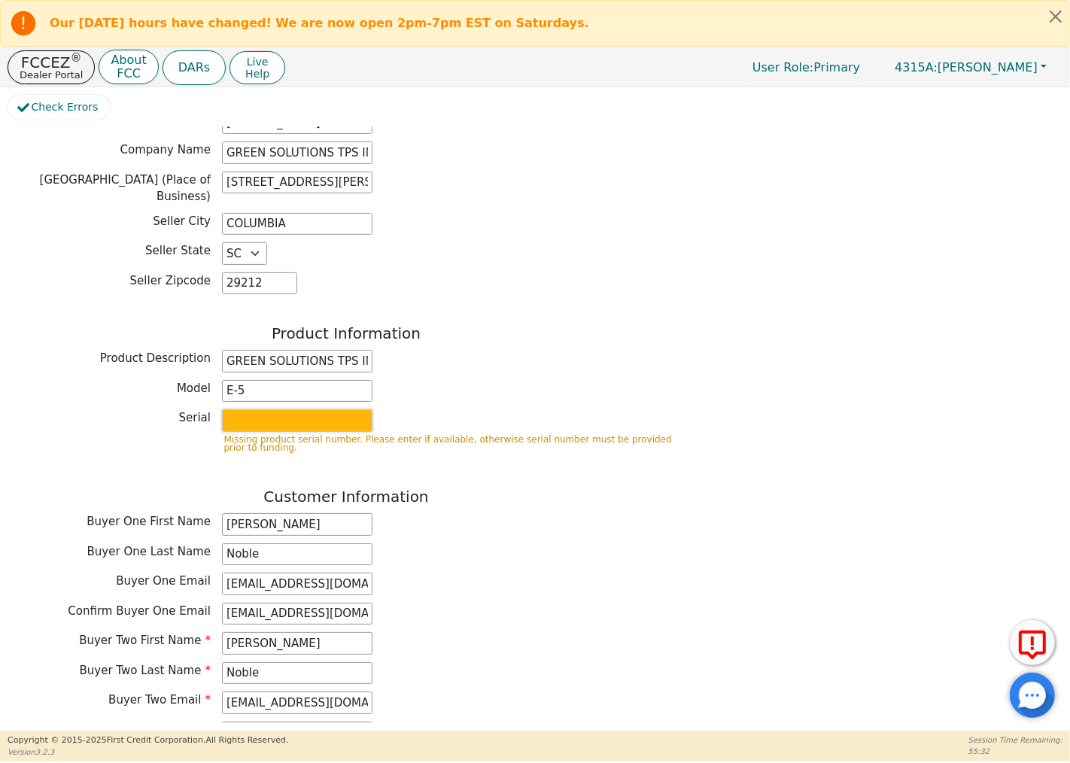
type input "2154498"
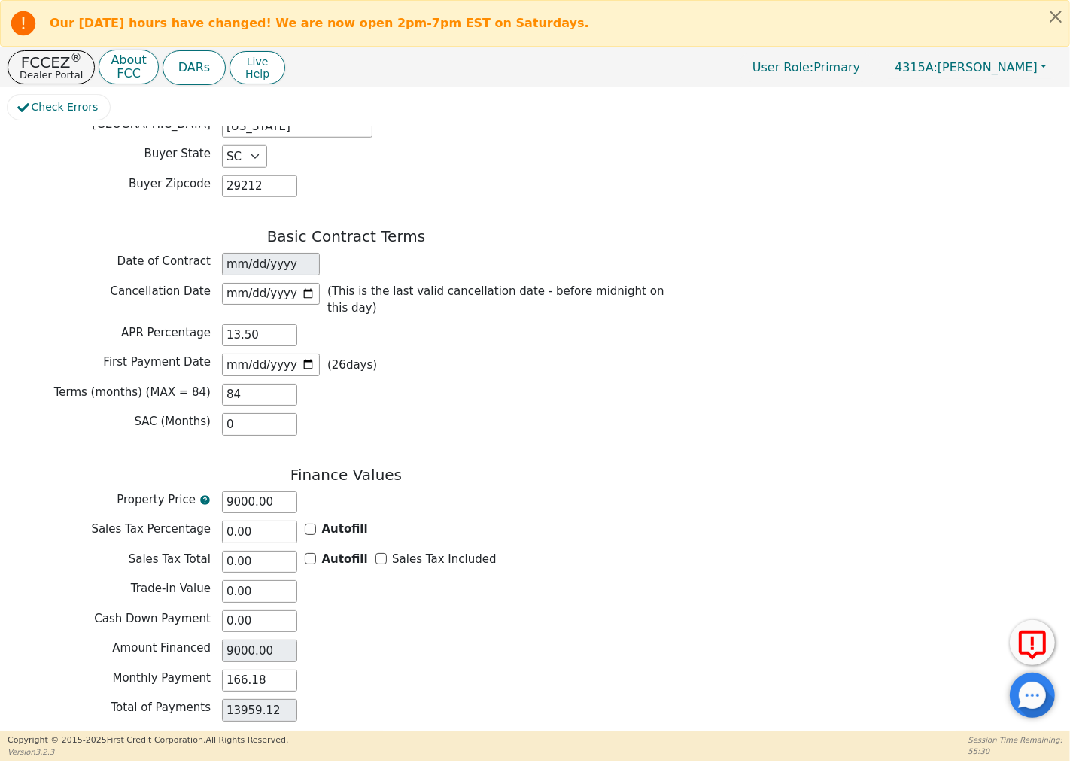
scroll to position [1119, 0]
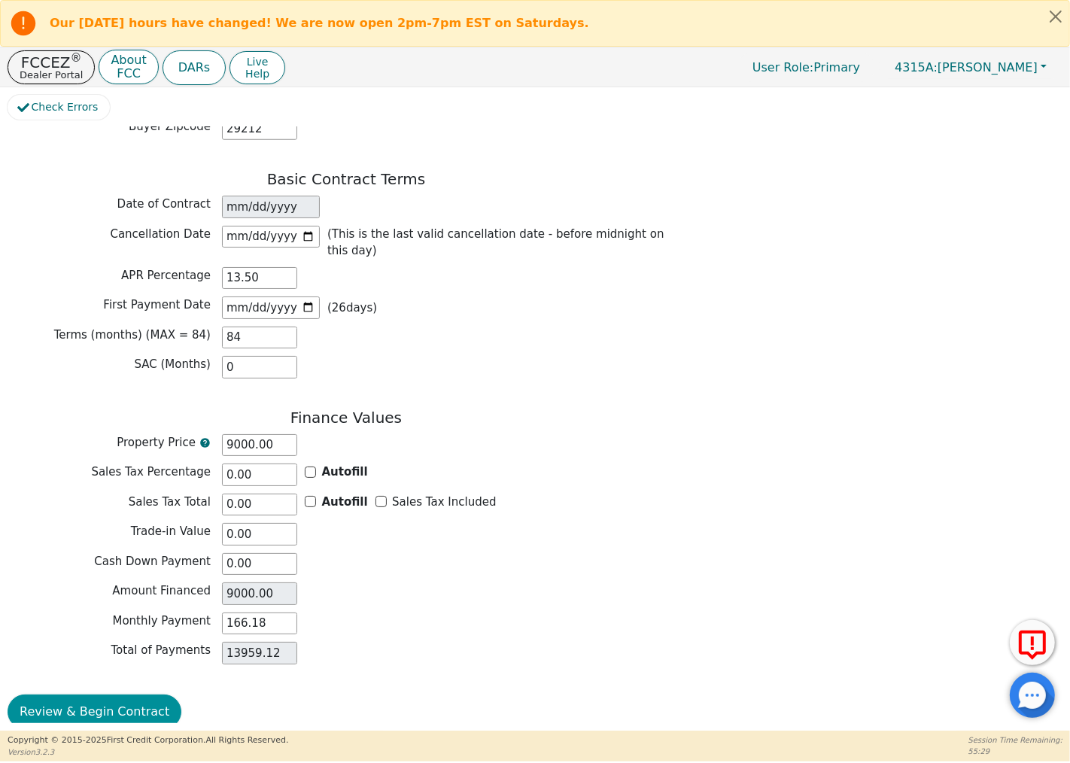
click at [66, 694] on button "Review & Begin Contract" at bounding box center [95, 711] width 174 height 35
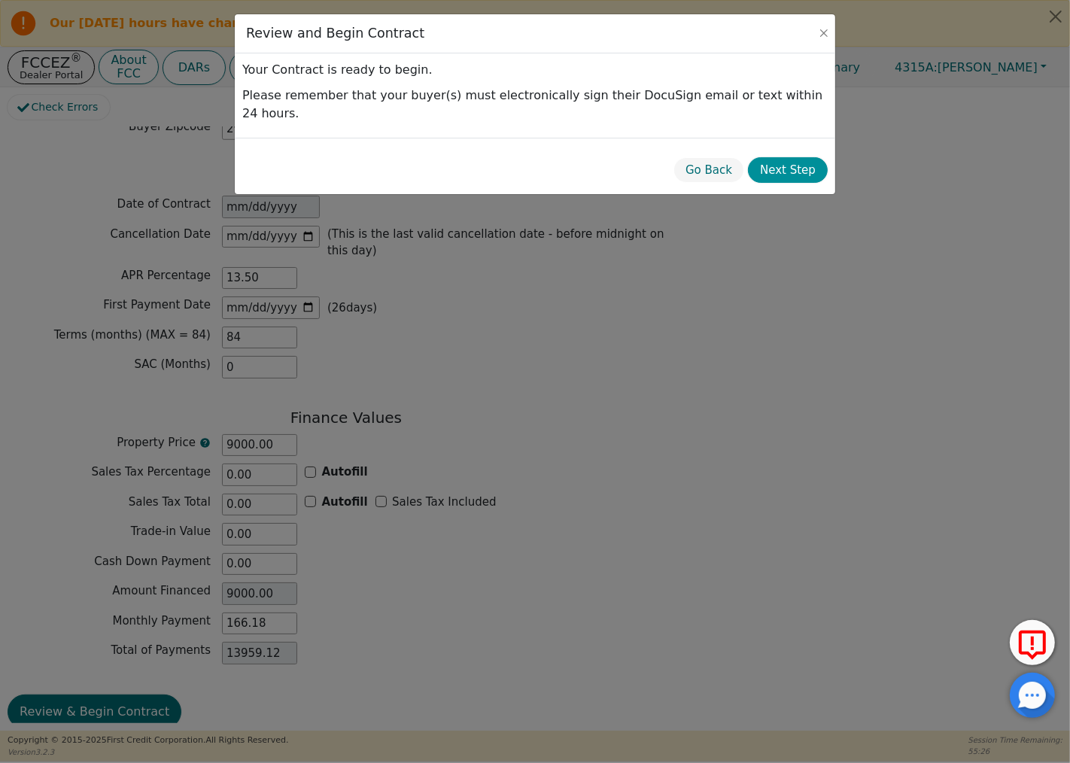
click at [800, 157] on button "Next Step" at bounding box center [788, 170] width 80 height 26
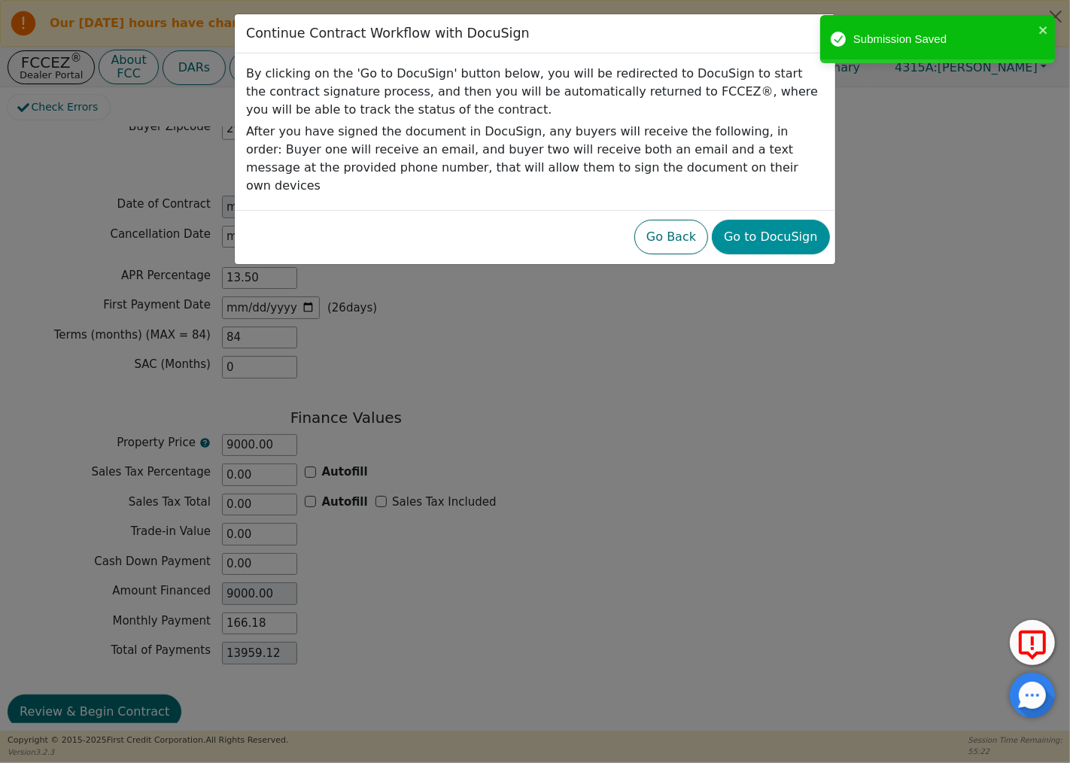
click at [787, 224] on button "Go to DocuSign" at bounding box center [770, 237] width 117 height 35
